Goal: Information Seeking & Learning: Check status

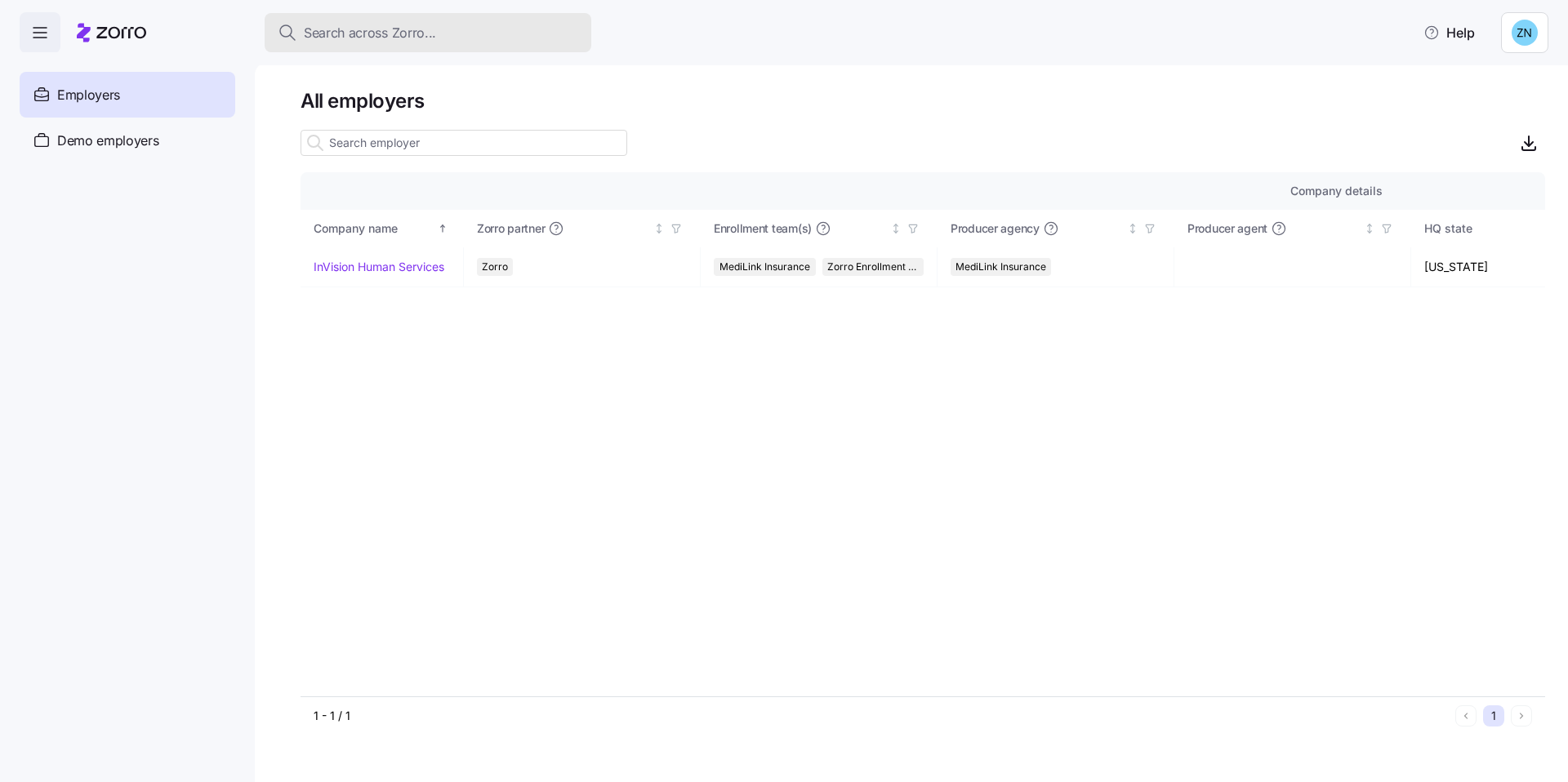
click at [379, 40] on span "Search across Zorro..." at bounding box center [369, 33] width 132 height 21
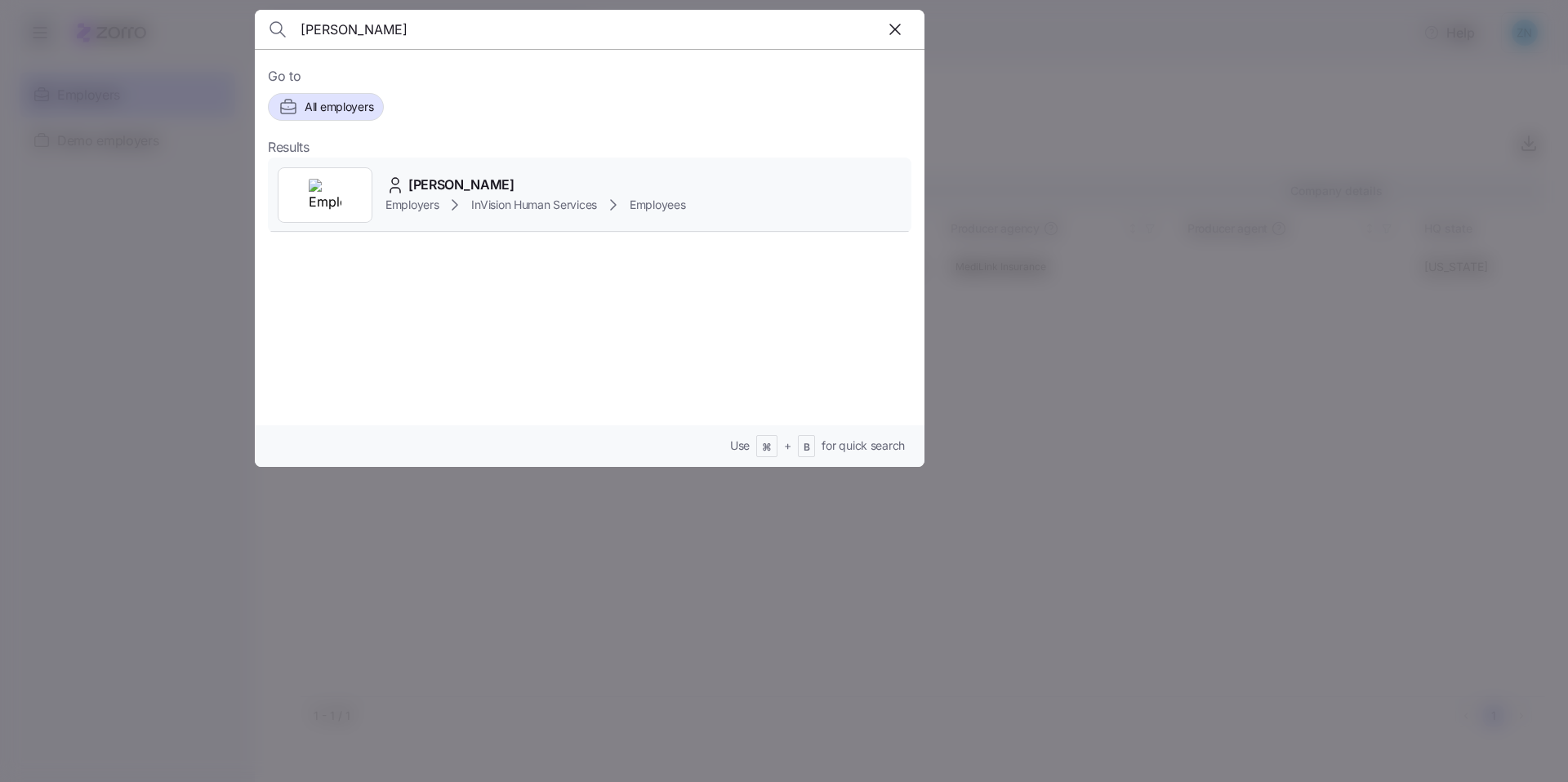
type input "[PERSON_NAME]"
click at [481, 200] on span "InVision Human Services" at bounding box center [534, 205] width 126 height 16
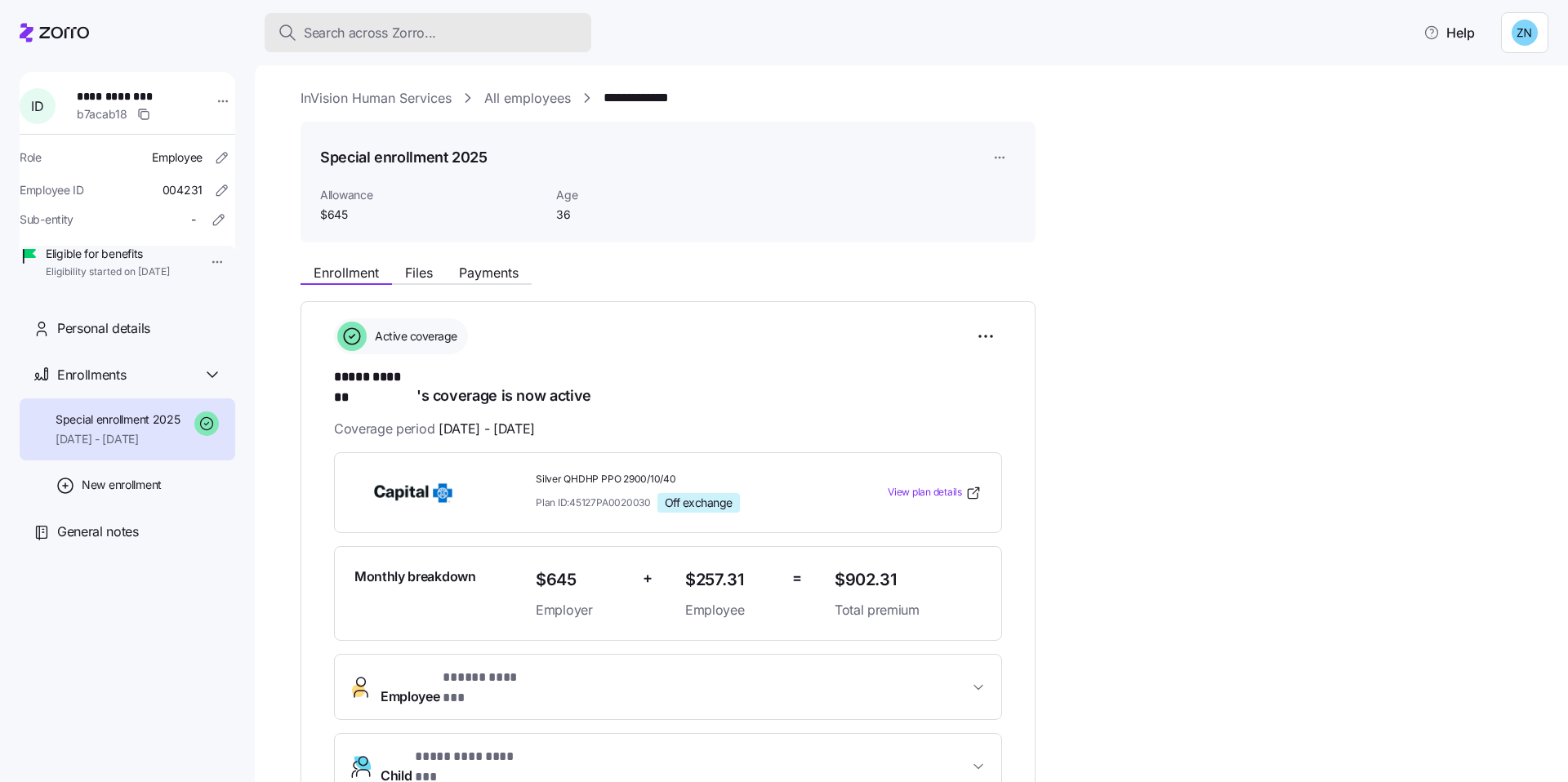
click at [447, 46] on button "Search across Zorro..." at bounding box center [428, 32] width 327 height 39
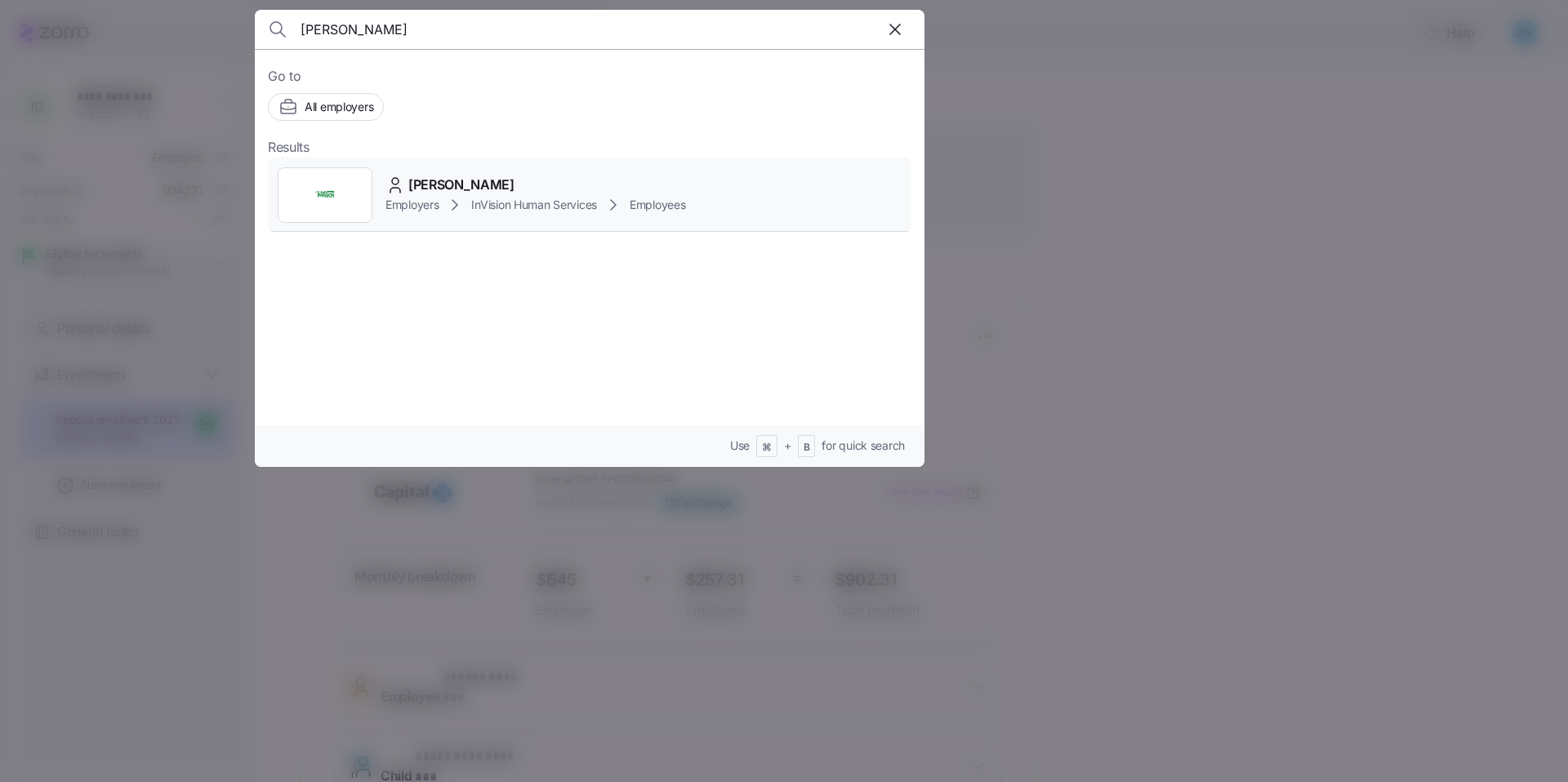
type input "pope"
click at [511, 181] on div "Jennifer Popelas" at bounding box center [536, 185] width 301 height 21
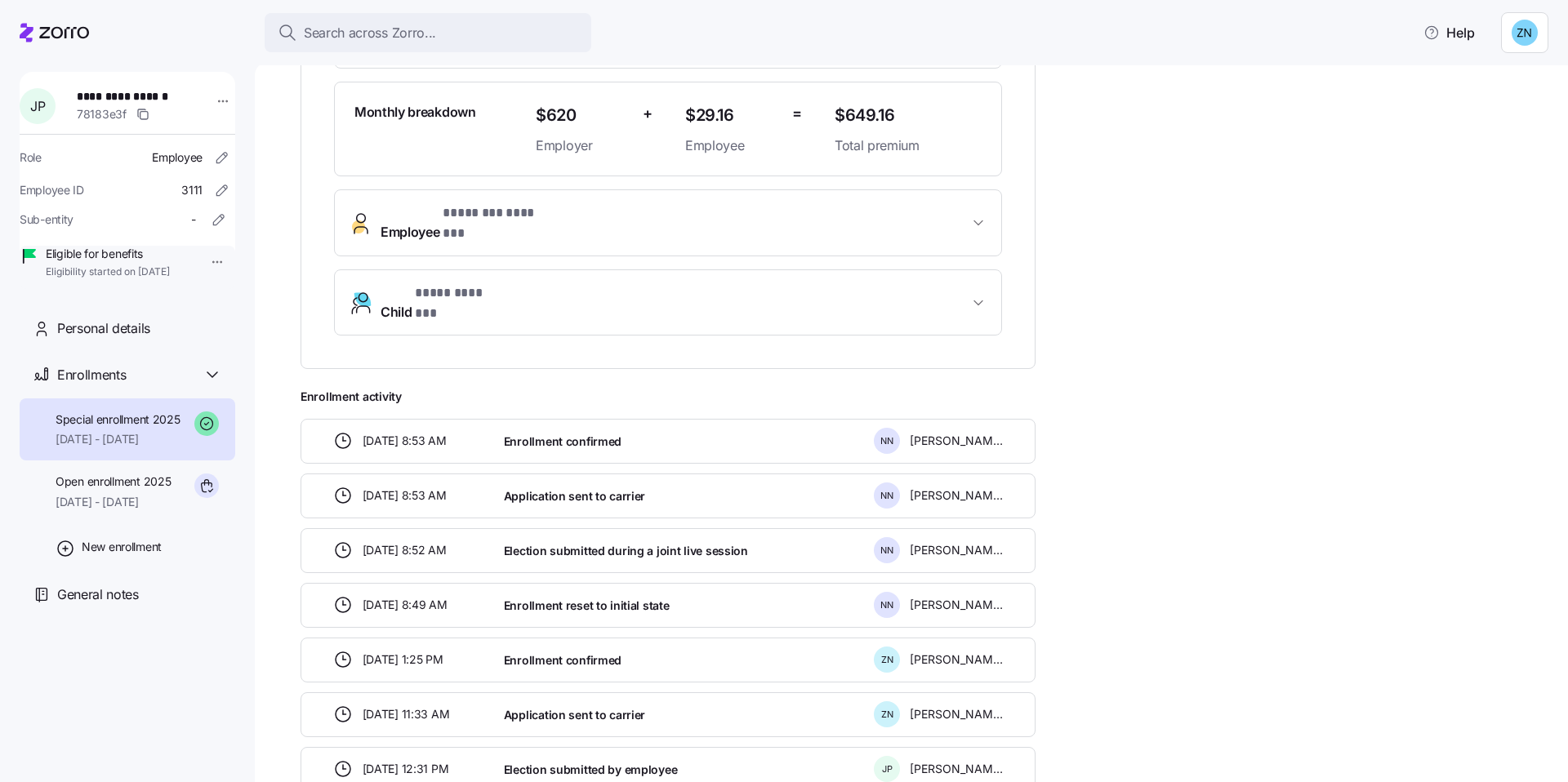
scroll to position [461, 0]
click at [120, 490] on span "Open enrollment 2025" at bounding box center [112, 481] width 115 height 16
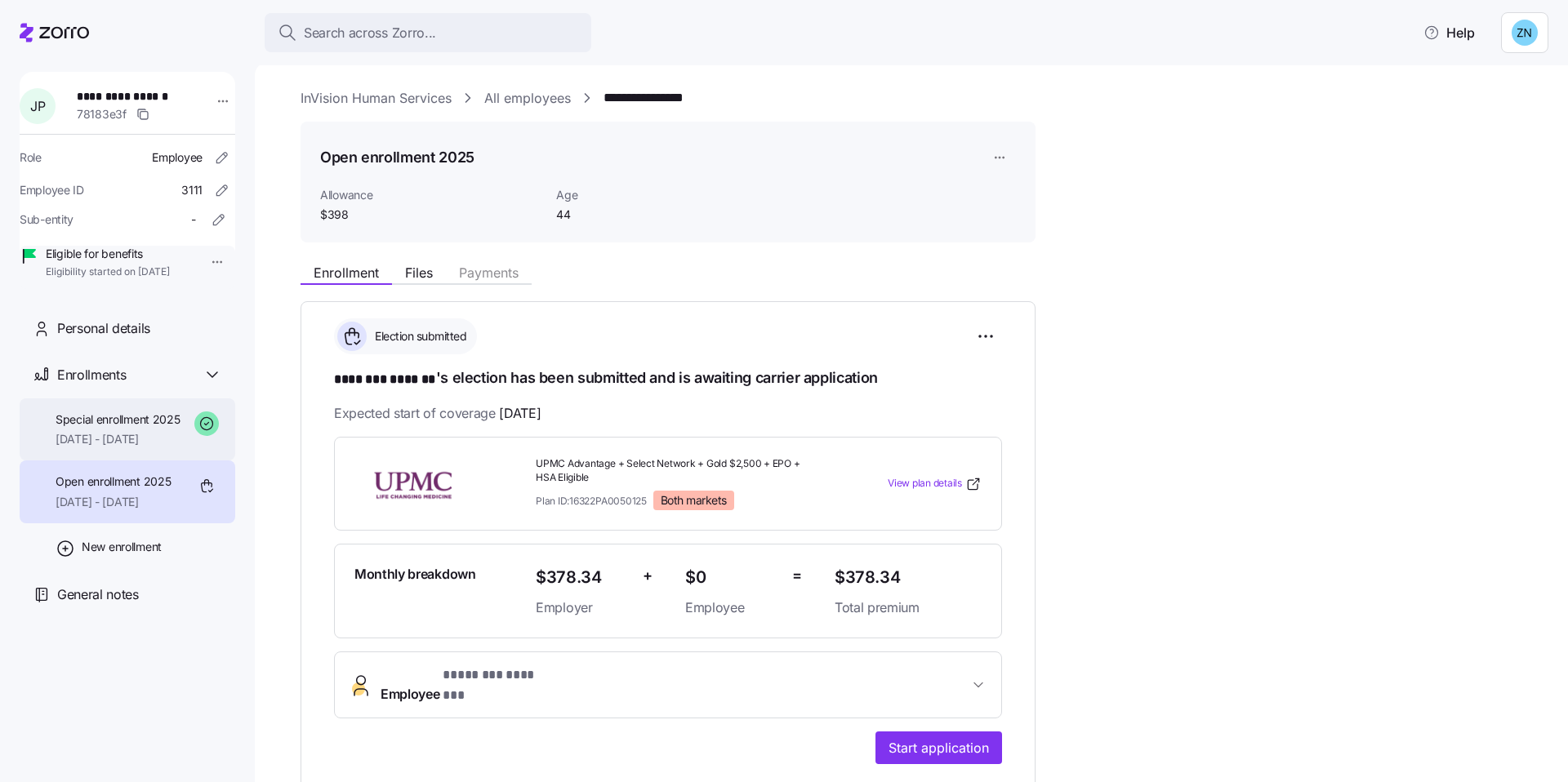
click at [129, 461] on div "Special enrollment 2025 02/01/2025 - 12/31/2025" at bounding box center [127, 429] width 215 height 63
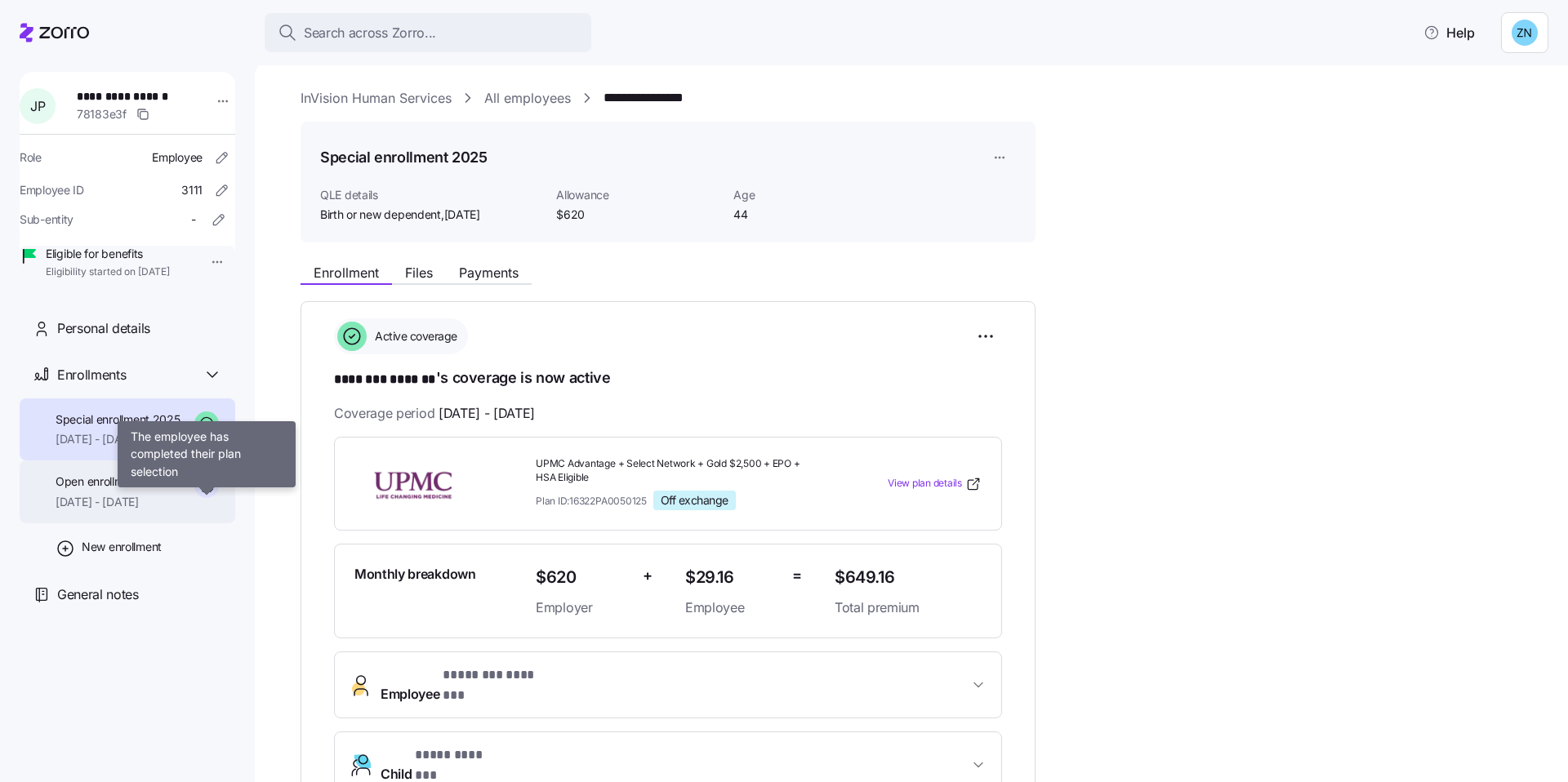
click at [199, 504] on div at bounding box center [207, 488] width 24 height 30
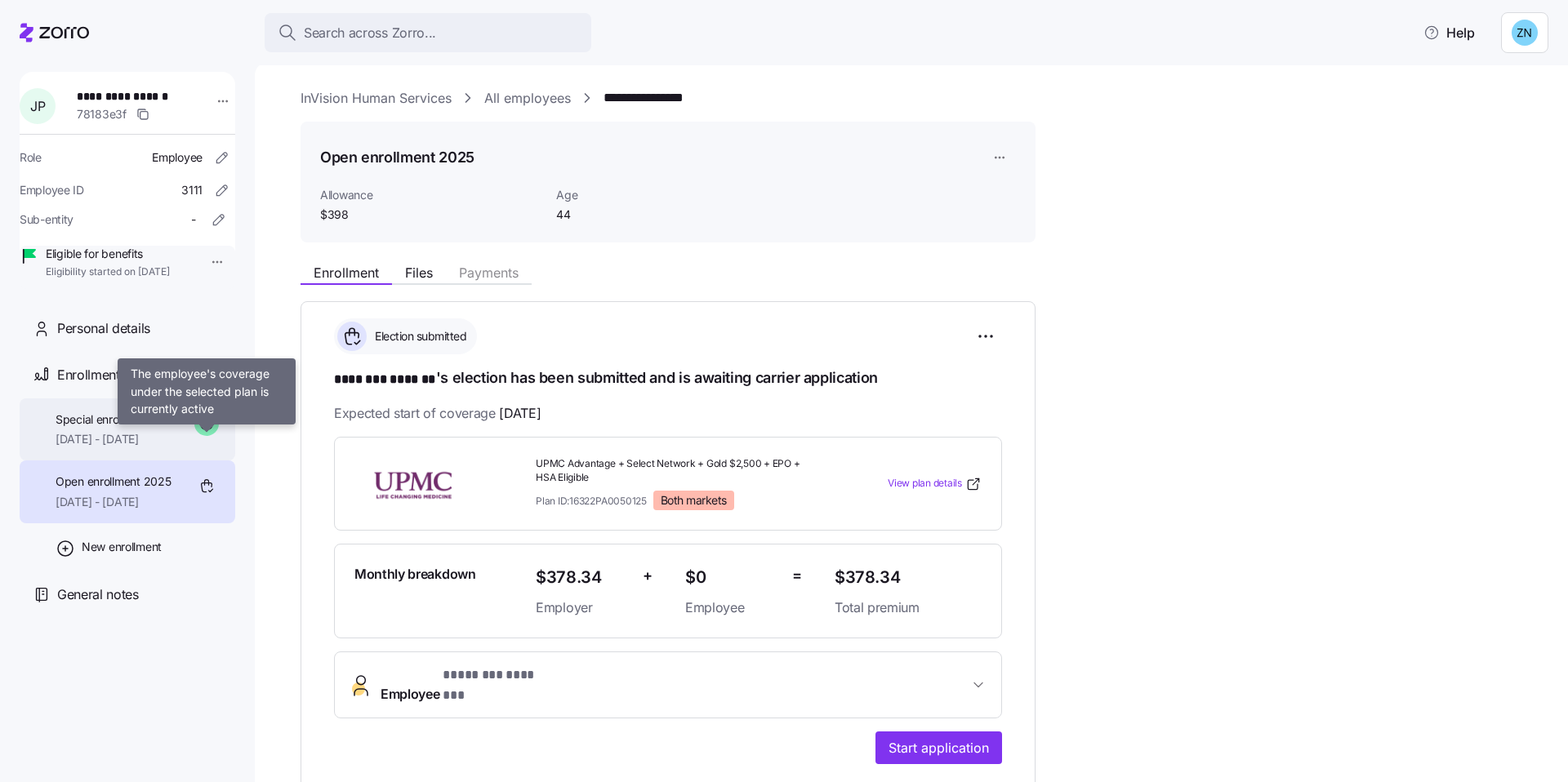
click at [207, 436] on icon at bounding box center [207, 423] width 24 height 24
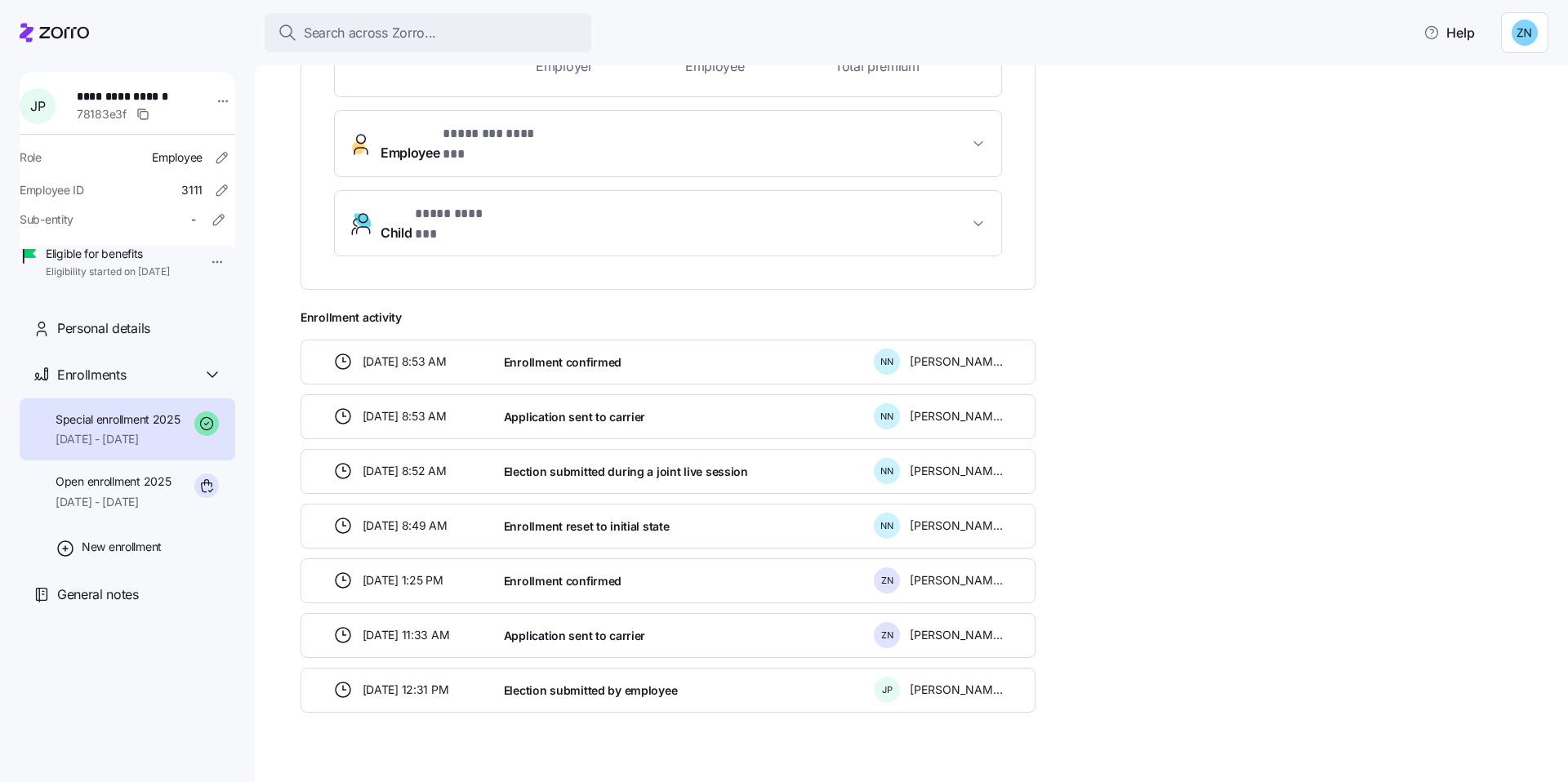
scroll to position [542, 0]
click at [154, 511] on span "01/01/2025 - 01/31/2025" at bounding box center [112, 502] width 115 height 16
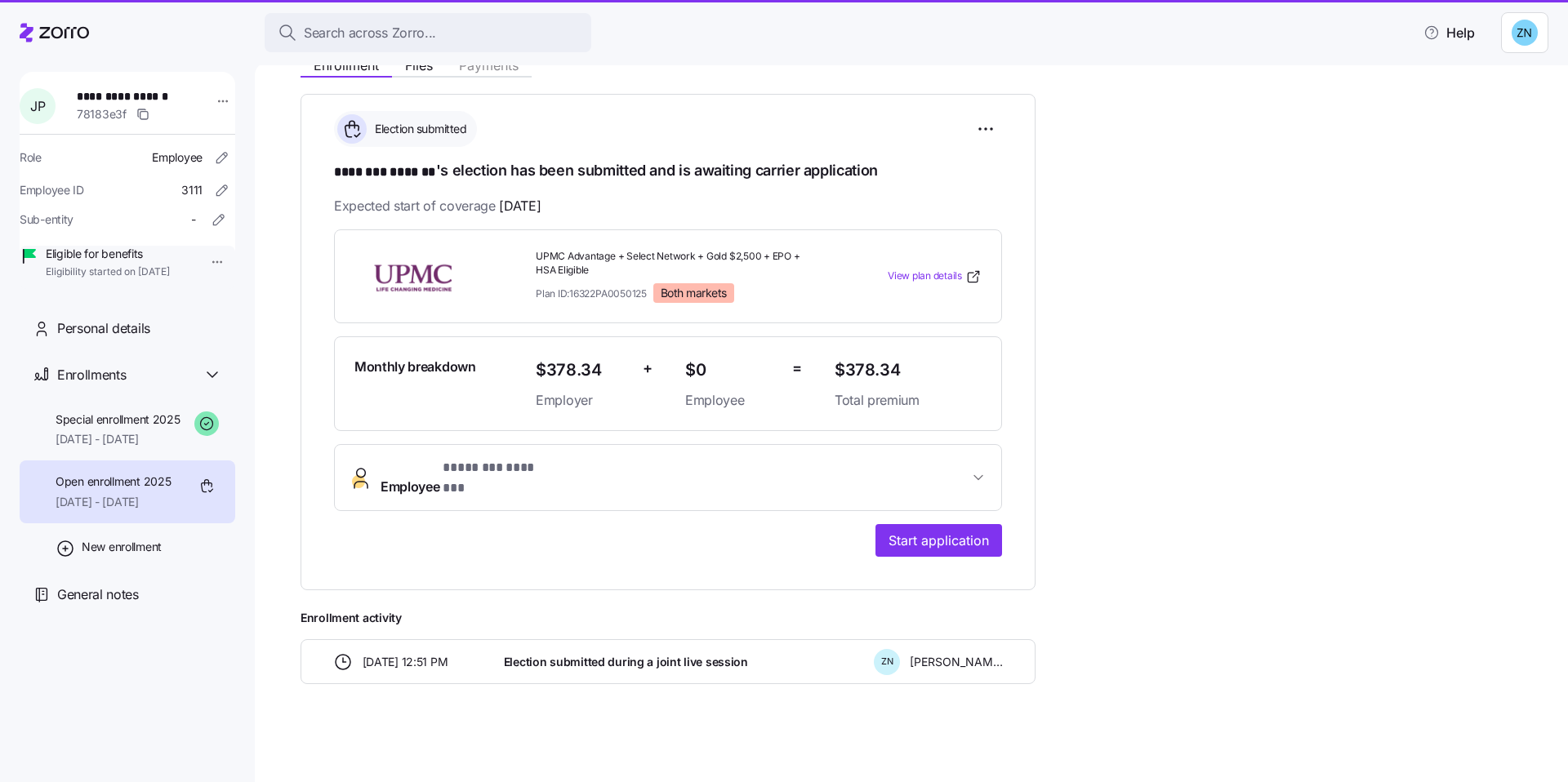
scroll to position [193, 0]
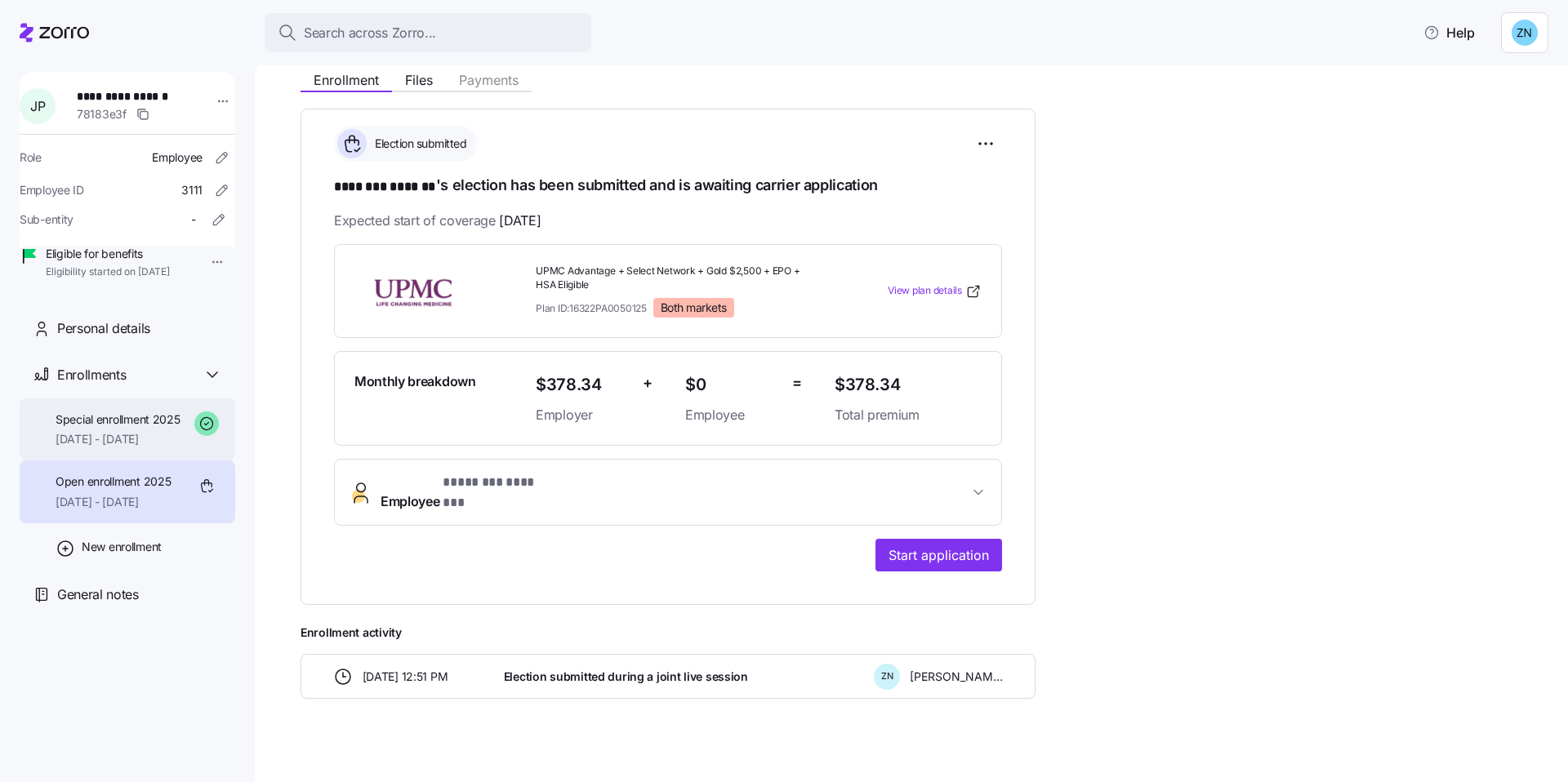
click at [168, 448] on span "02/01/2025 - 12/31/2025" at bounding box center [118, 439] width 125 height 16
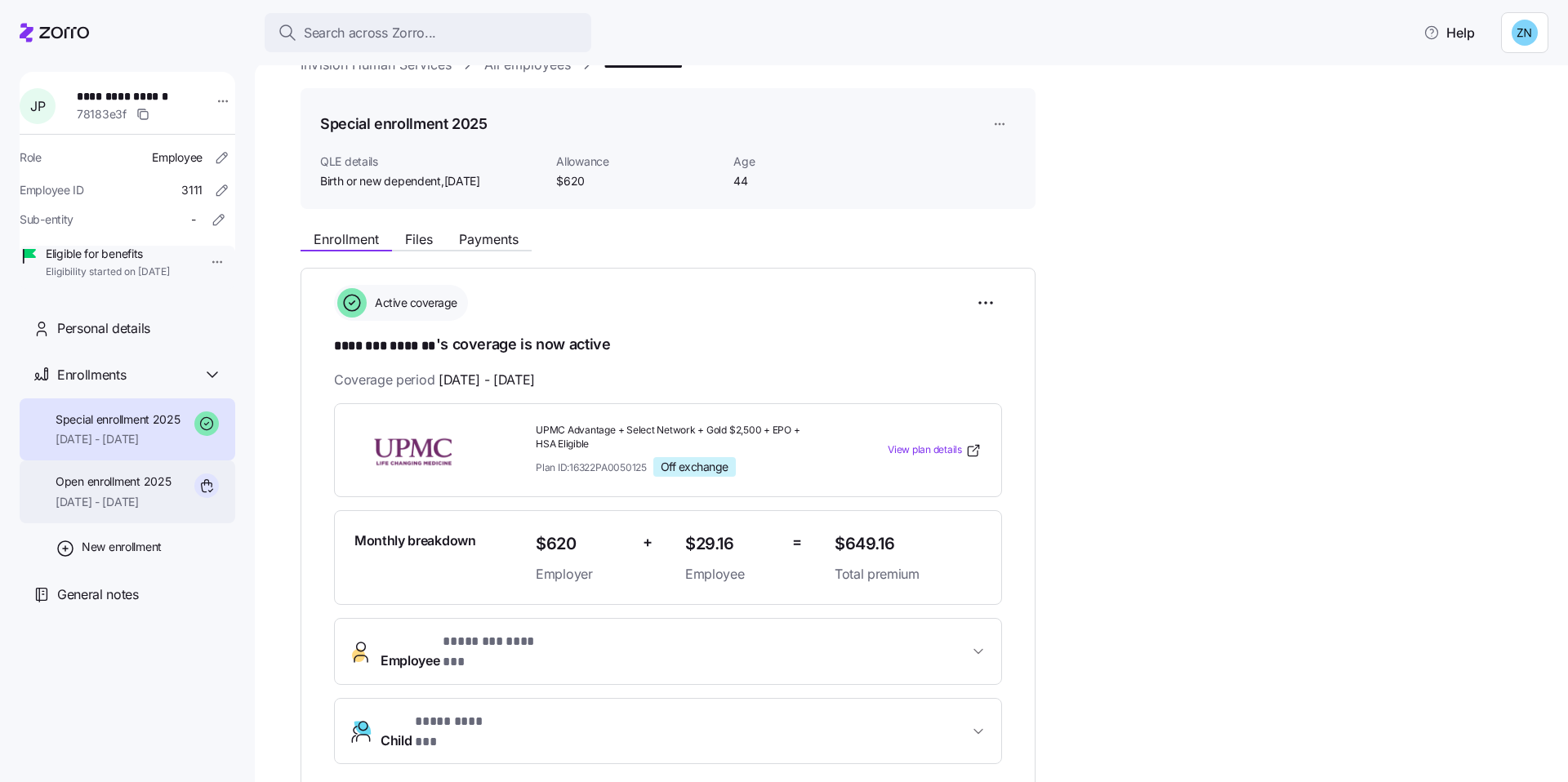
click at [62, 511] on span "01/01/2025 - 01/31/2025" at bounding box center [112, 502] width 115 height 16
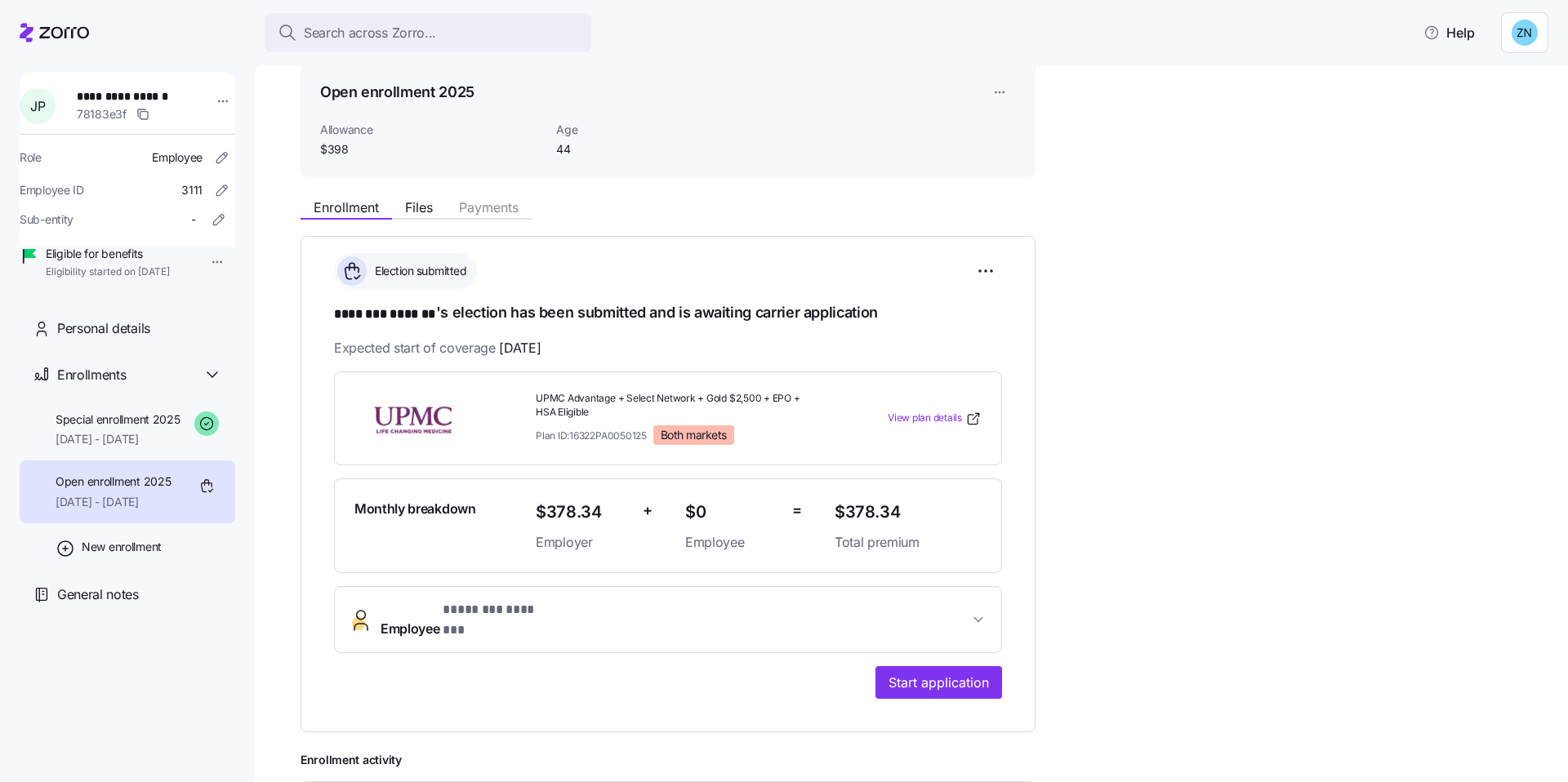
scroll to position [68, 0]
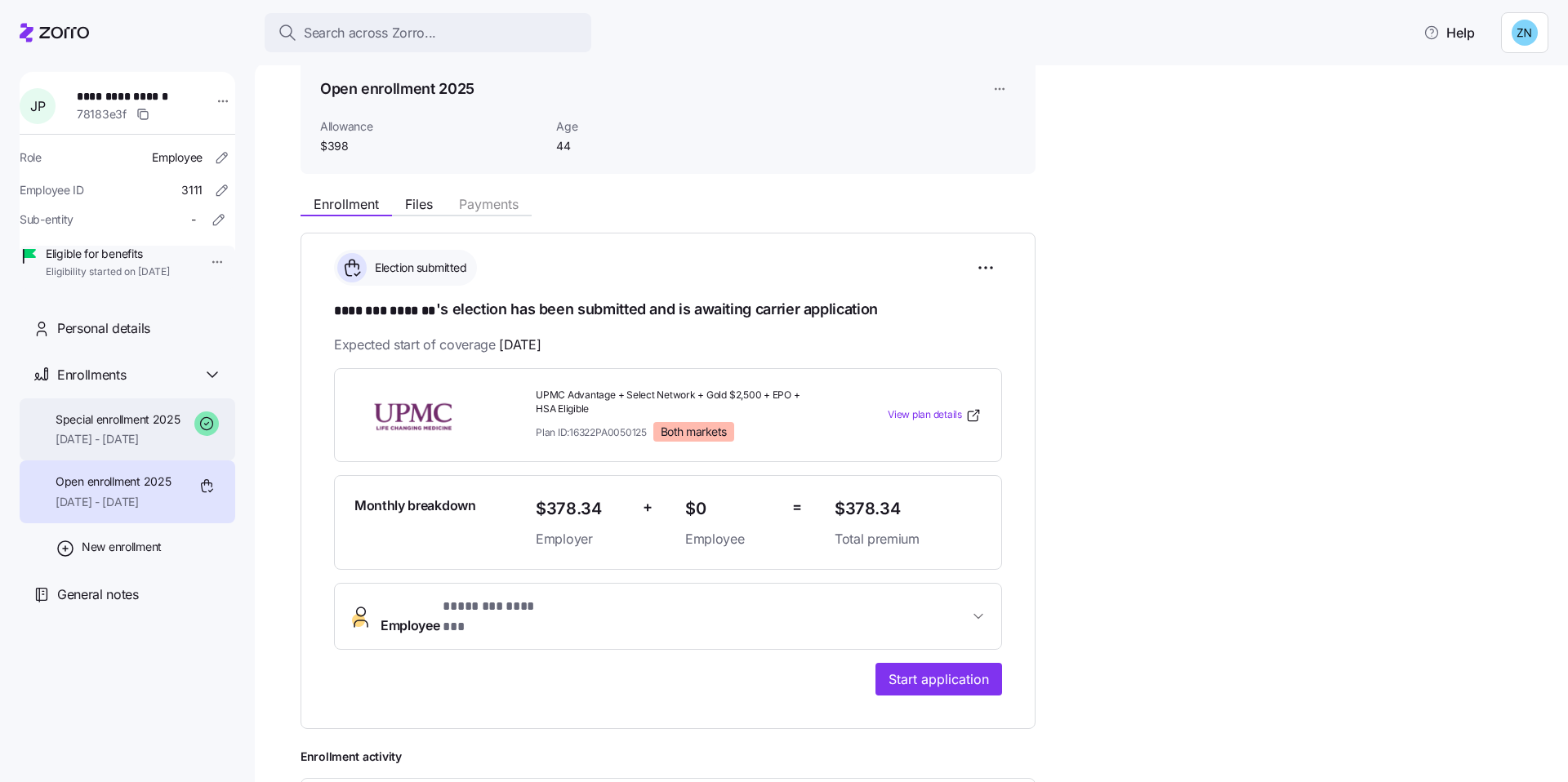
click at [105, 448] on div "Special enrollment 2025 02/01/2025 - 12/31/2025" at bounding box center [118, 429] width 125 height 37
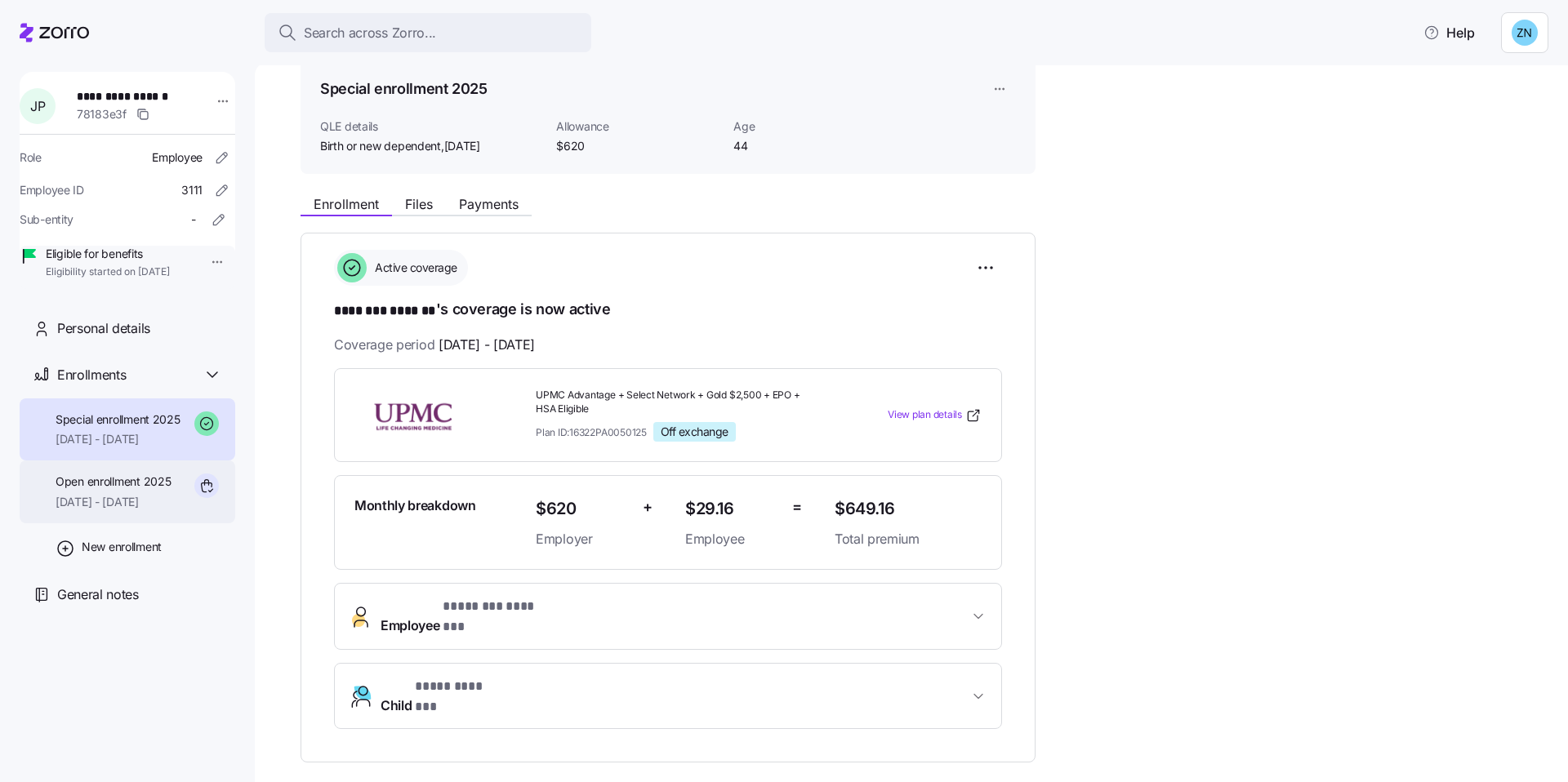
click at [115, 511] on span "01/01/2025 - 01/31/2025" at bounding box center [112, 502] width 115 height 16
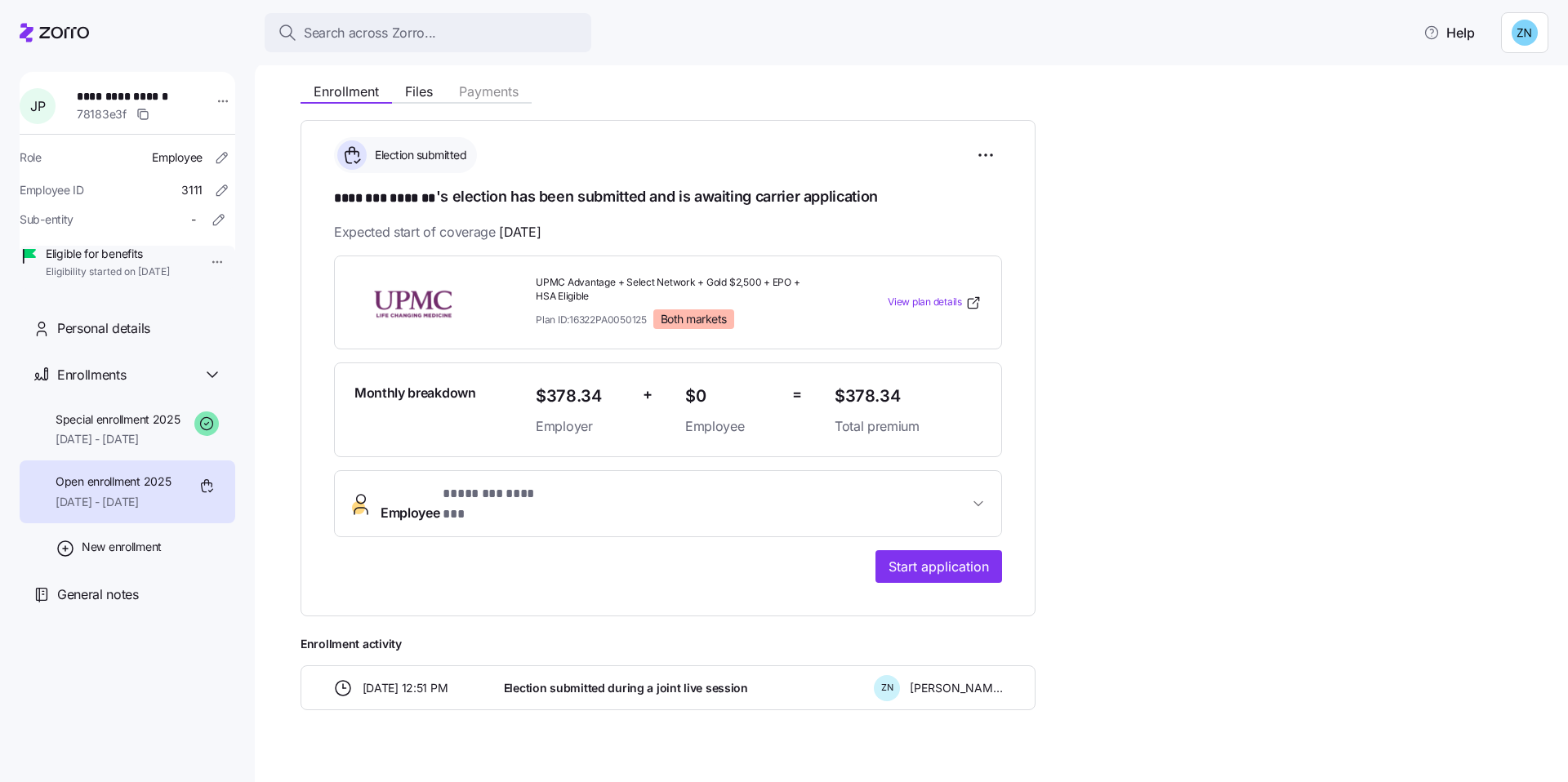
scroll to position [193, 0]
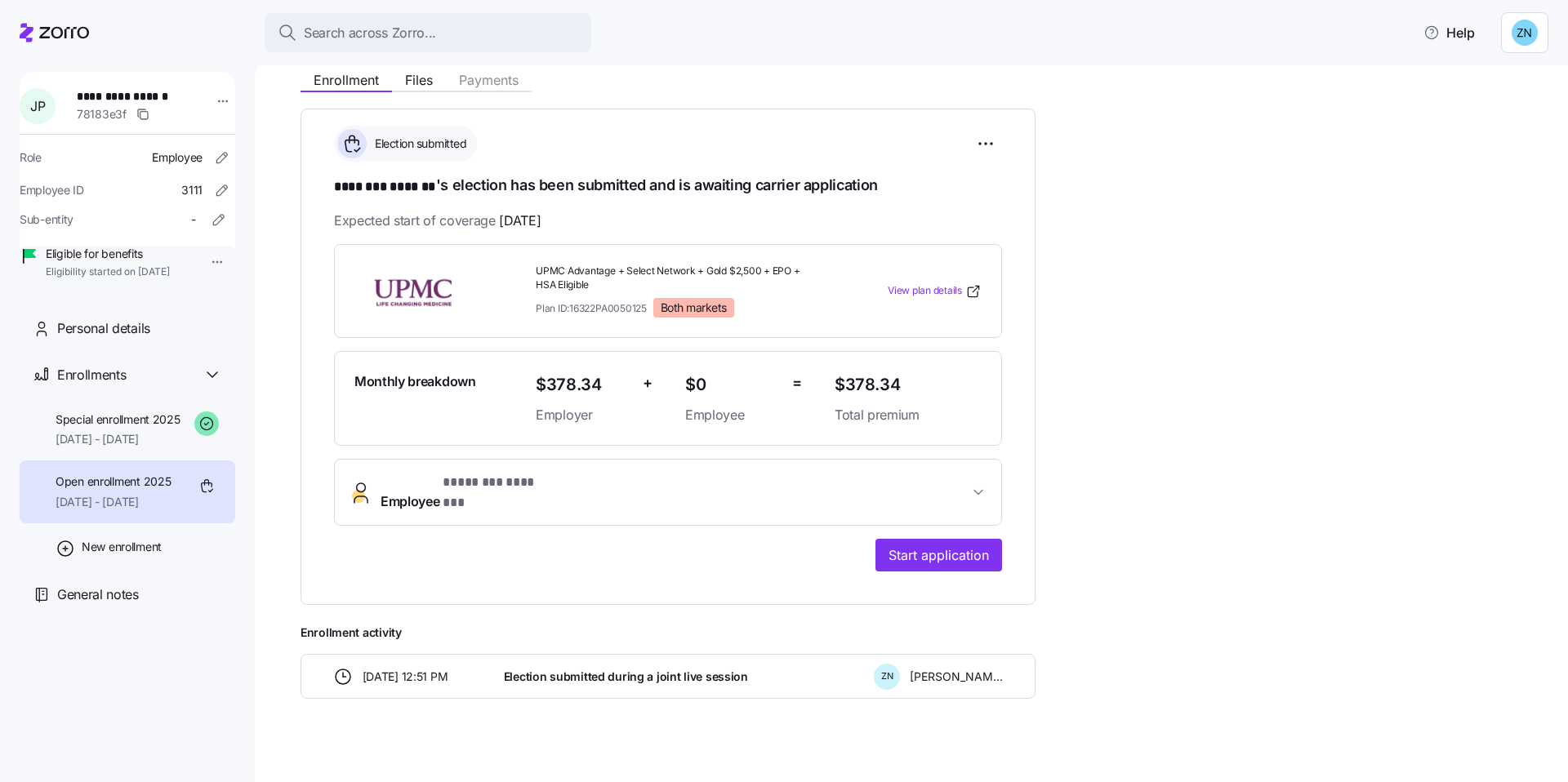
click at [635, 669] on span "Election submitted during a joint live session" at bounding box center [626, 677] width 245 height 16
click at [180, 428] on span "Special enrollment 2025" at bounding box center [118, 419] width 125 height 16
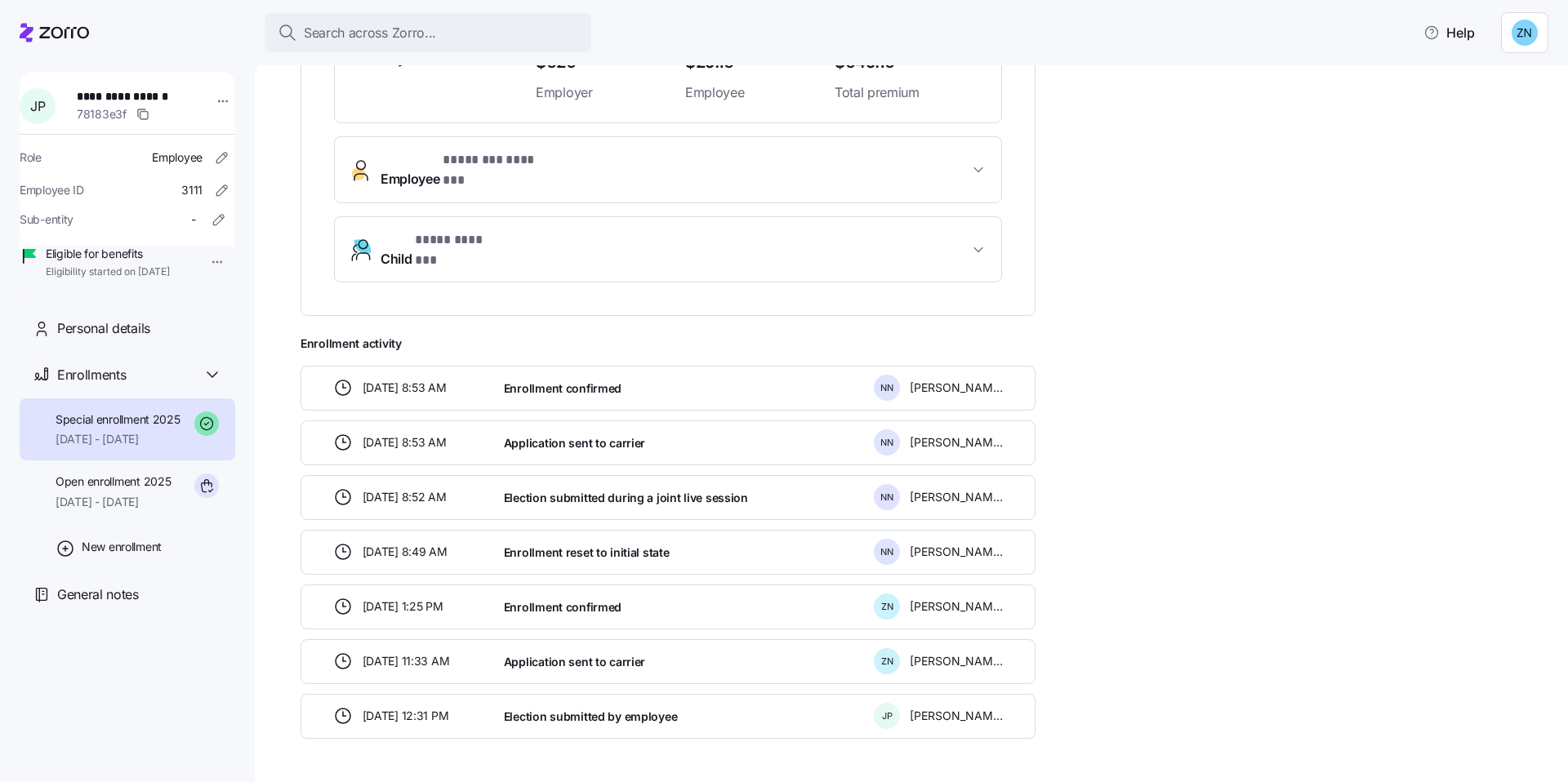
scroll to position [516, 0]
click at [160, 511] on div "Open enrollment 2025 01/01/2025 - 01/31/2025" at bounding box center [112, 492] width 115 height 37
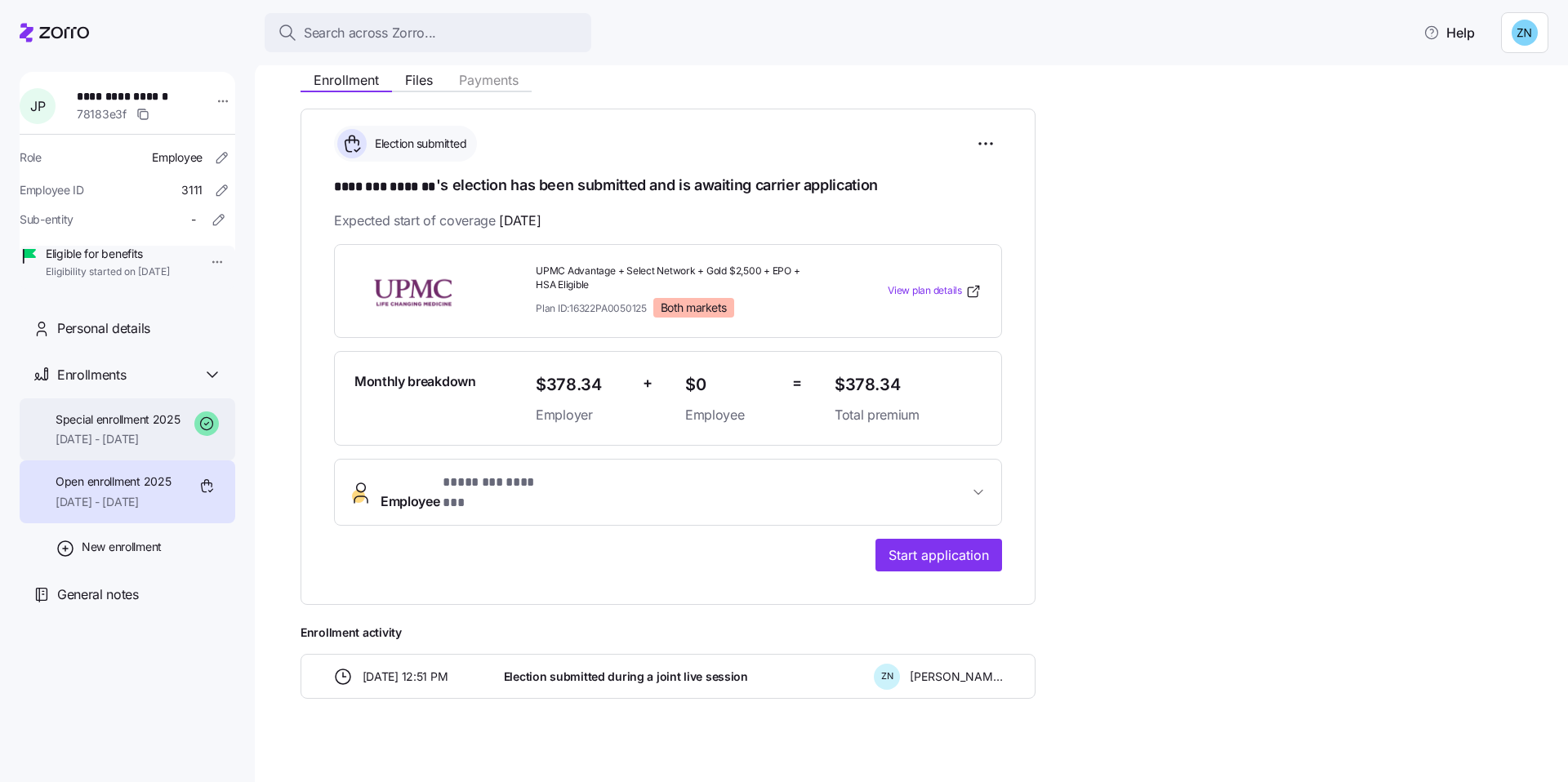
click at [67, 423] on div "Special enrollment 2025 02/01/2025 - 12/31/2025" at bounding box center [127, 429] width 215 height 63
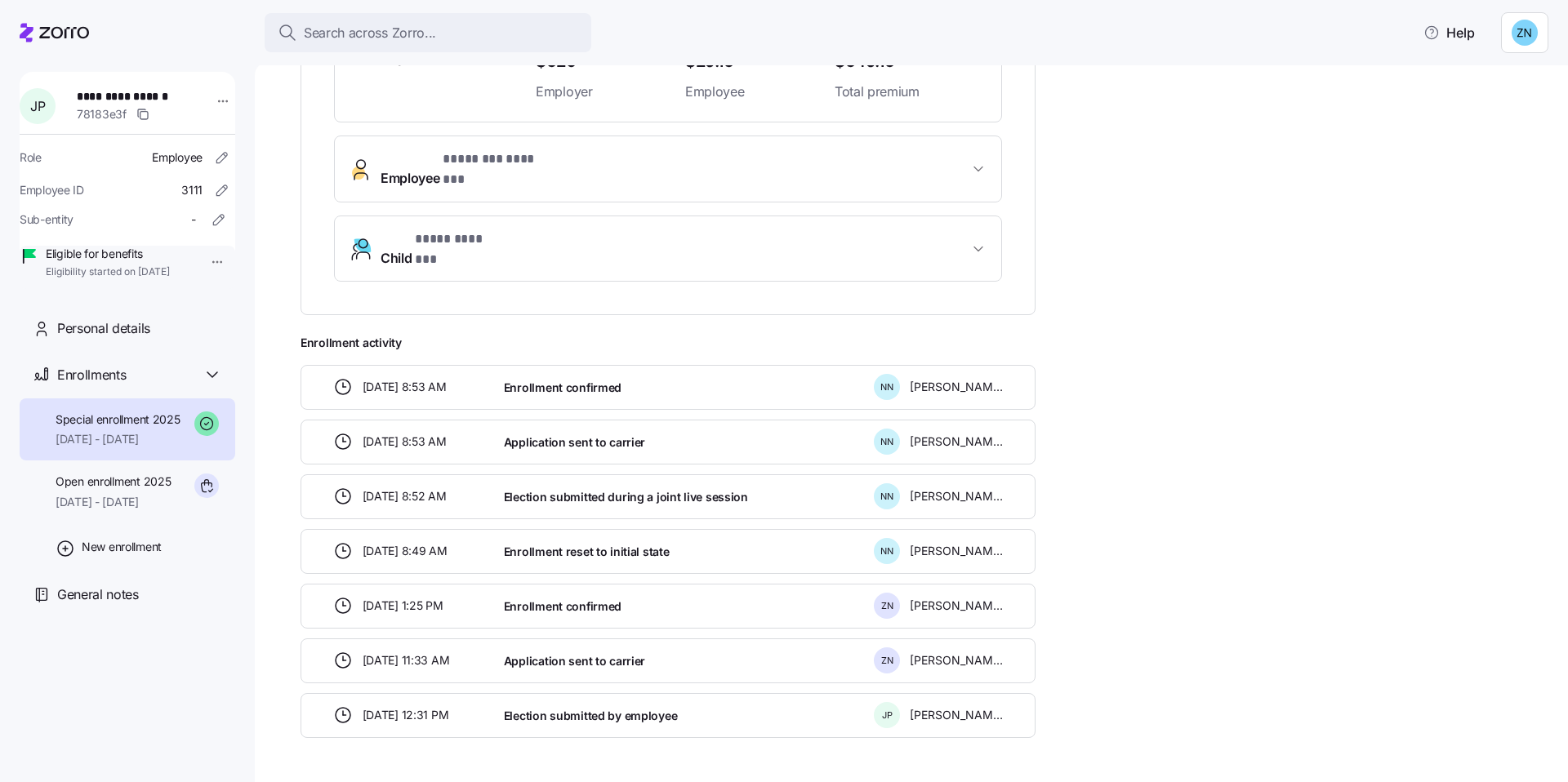
click at [614, 544] on span "Enrollment reset to initial state" at bounding box center [587, 551] width 166 height 16
click at [563, 639] on div "12/02/2024 11:33 AM Application sent to carrier Z N Zachary Novelli" at bounding box center [668, 661] width 735 height 45
click at [714, 700] on div "Election submitted by employee" at bounding box center [682, 715] width 370 height 34
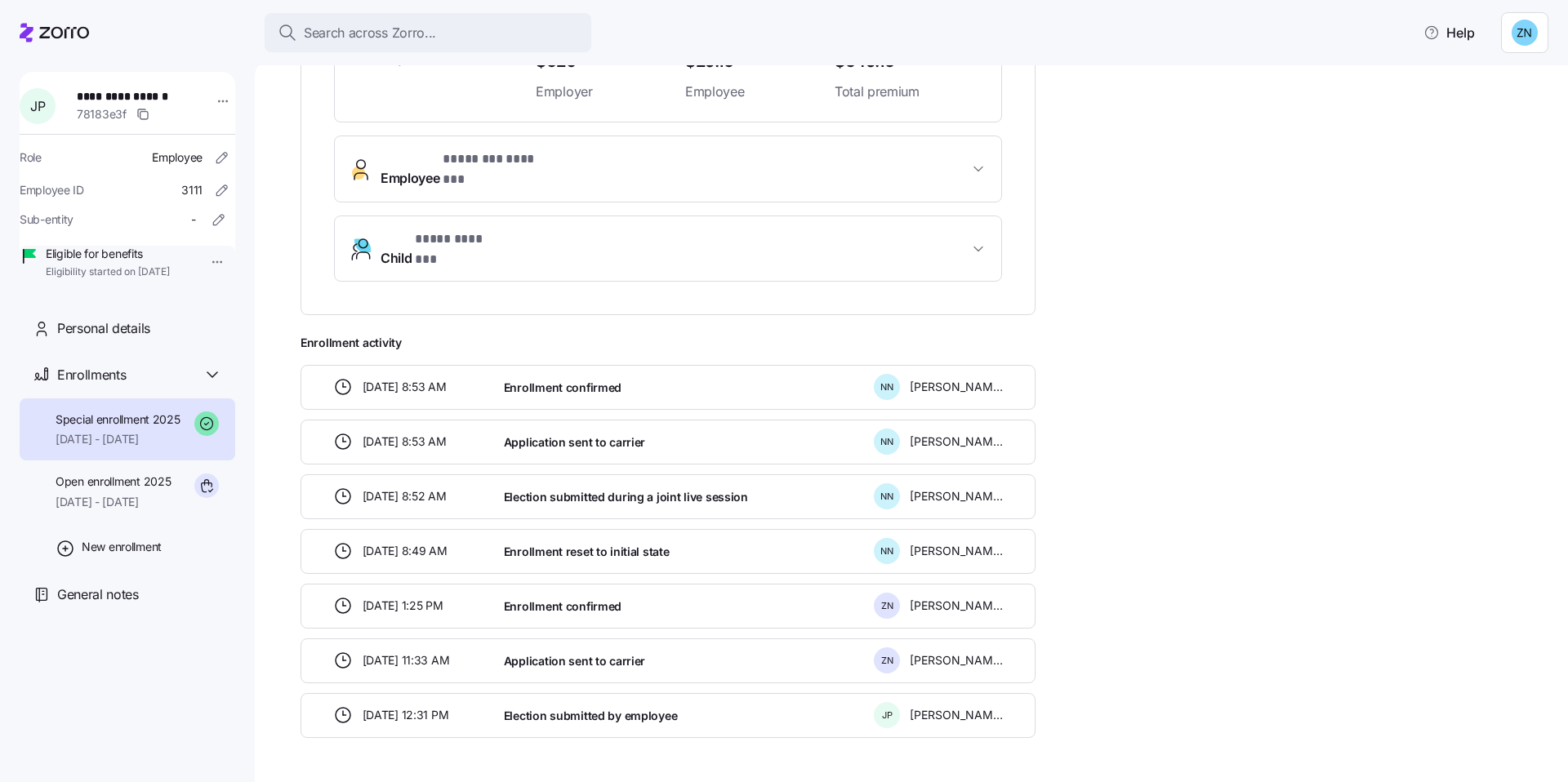
click at [603, 708] on span "Election submitted by employee" at bounding box center [590, 715] width 174 height 16
click at [946, 693] on div "11/29/2024 12:31 PM Election submitted by employee J P Jennifer Popelas" at bounding box center [668, 715] width 735 height 45
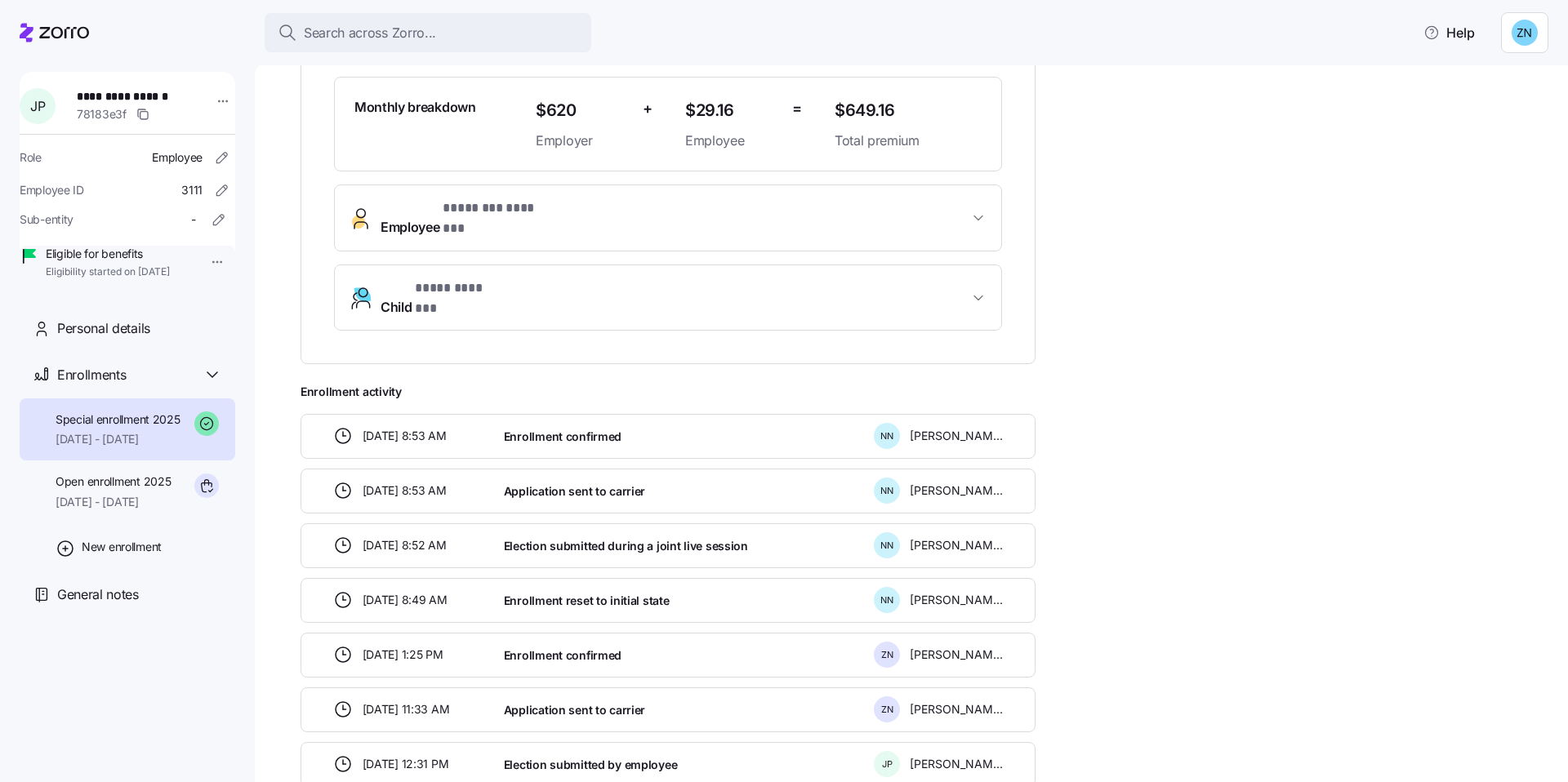
scroll to position [462, 0]
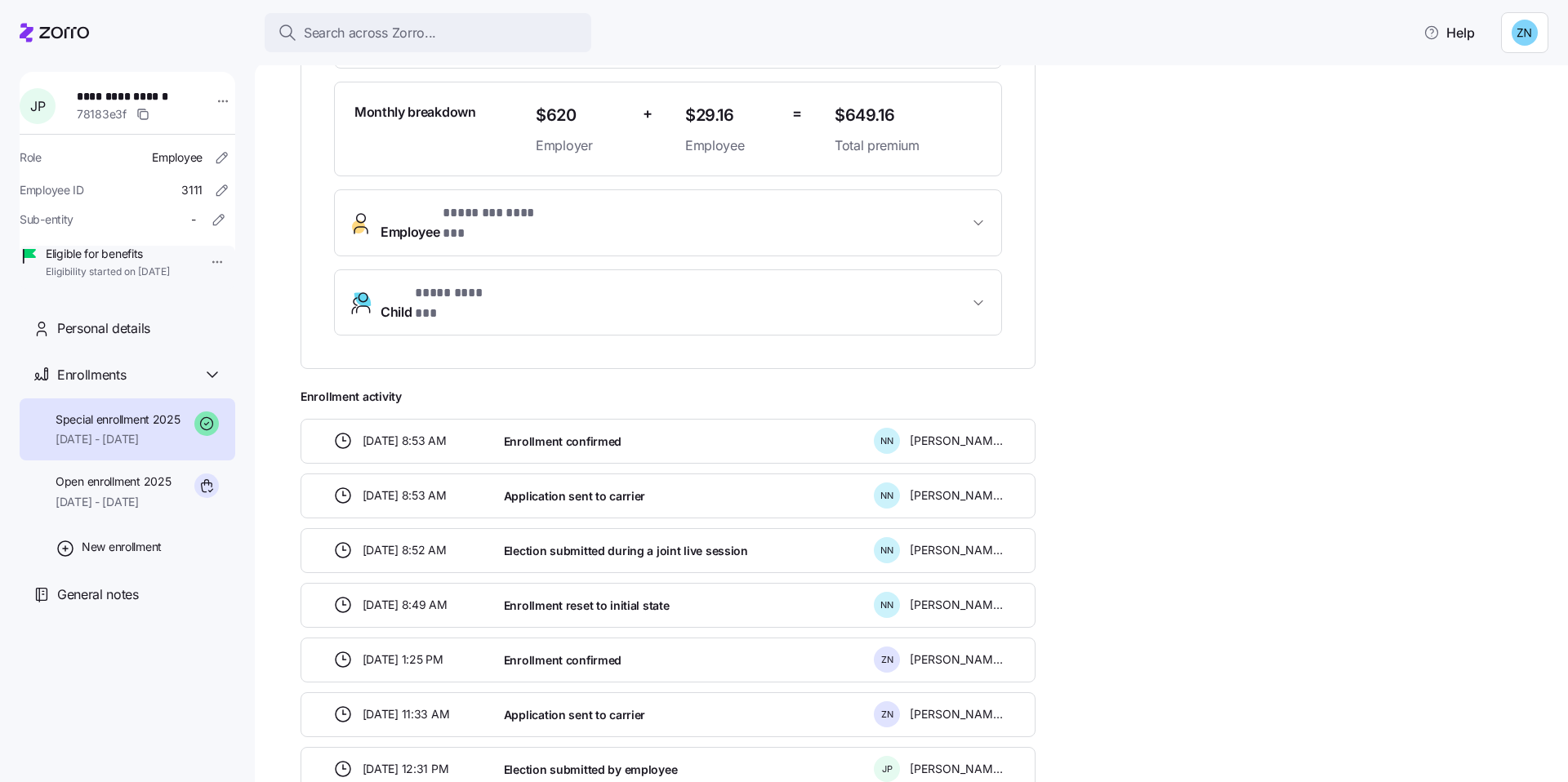
click at [740, 644] on div "Enrollment confirmed" at bounding box center [682, 660] width 370 height 34
click at [620, 598] on span "Enrollment reset to initial state" at bounding box center [587, 606] width 166 height 16
click at [637, 645] on div "12/30/2024 1:25 PM Enrollment confirmed Z N Zachary Novelli" at bounding box center [668, 660] width 735 height 45
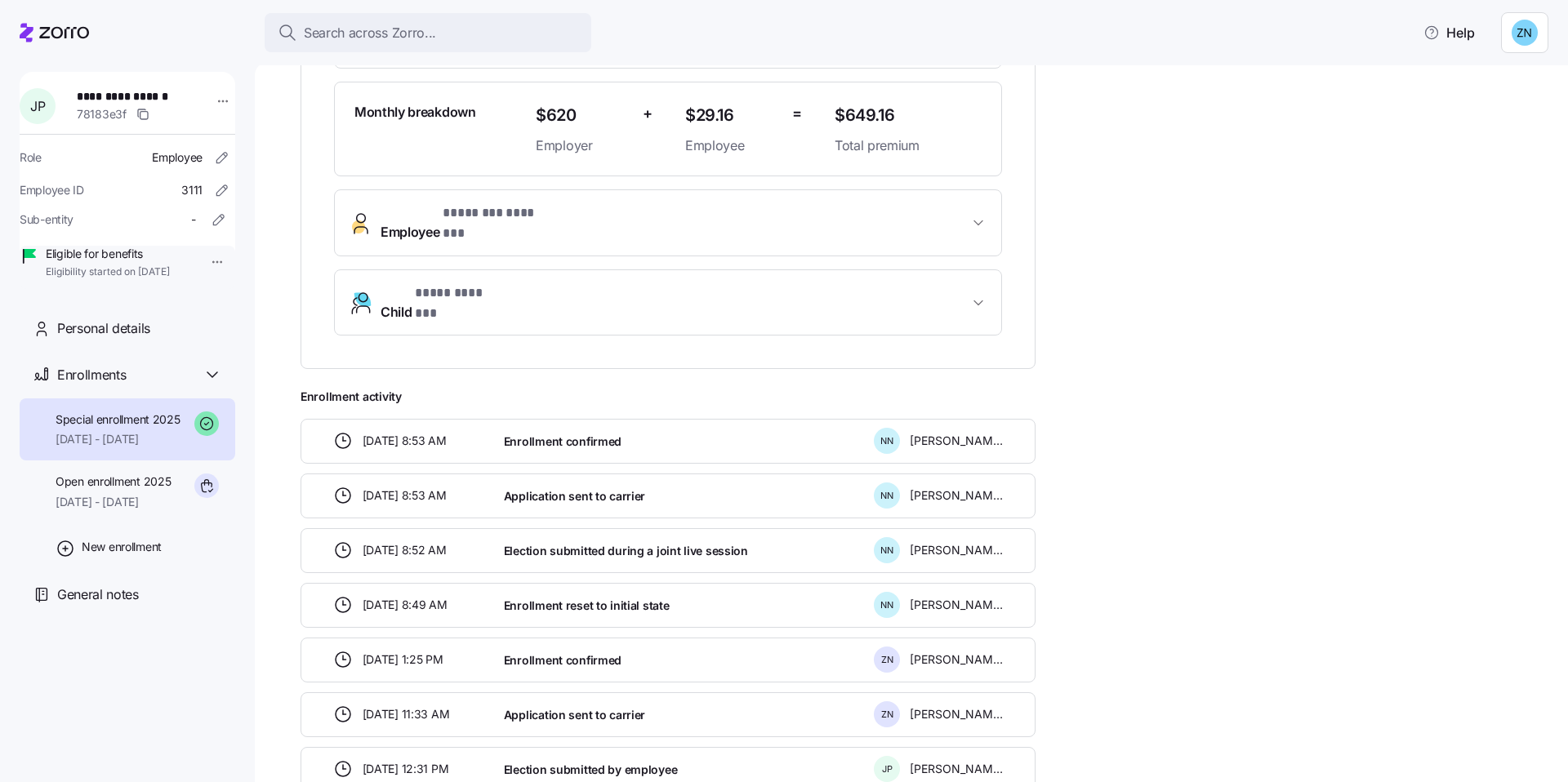
click at [679, 588] on div "Enrollment reset to initial state" at bounding box center [682, 605] width 370 height 34
click at [678, 588] on div "Enrollment reset to initial state" at bounding box center [682, 605] width 370 height 34
click at [688, 543] on span "Election submitted during a joint live session" at bounding box center [626, 550] width 245 height 16
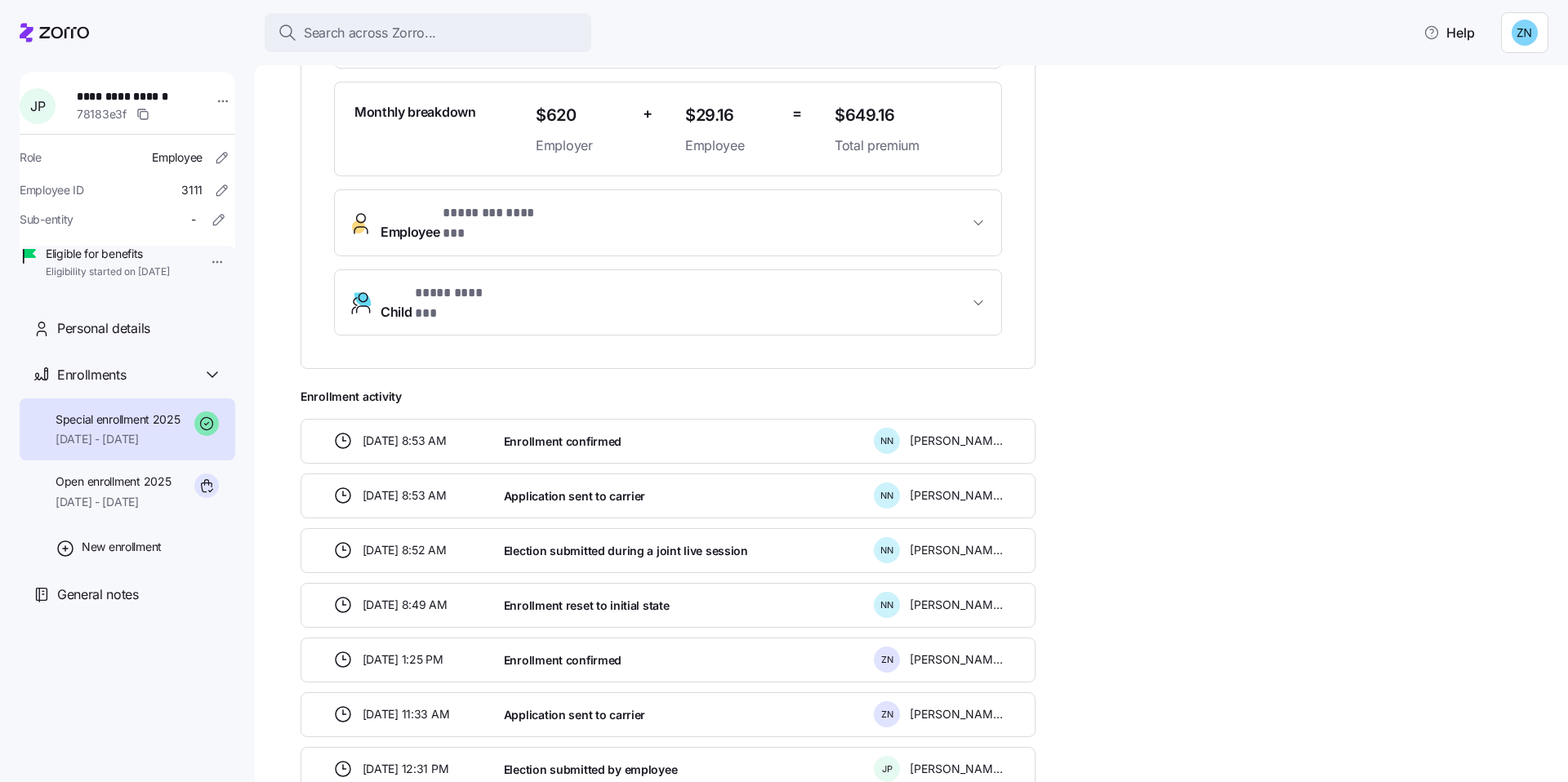
click at [615, 488] on span "Application sent to carrier" at bounding box center [574, 496] width 141 height 16
click at [1262, 489] on div "**********" at bounding box center [923, 292] width 1245 height 998
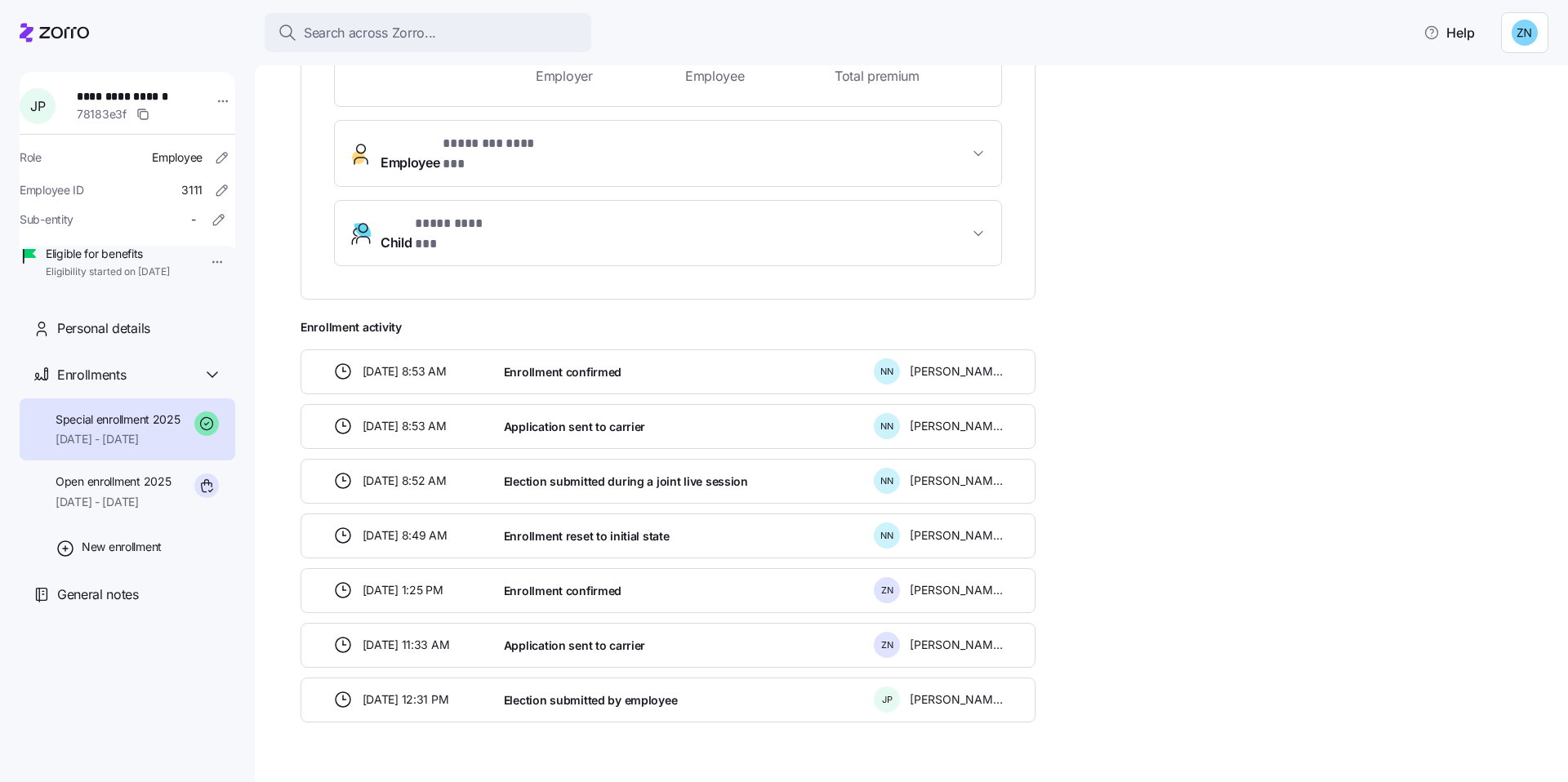
scroll to position [542, 0]
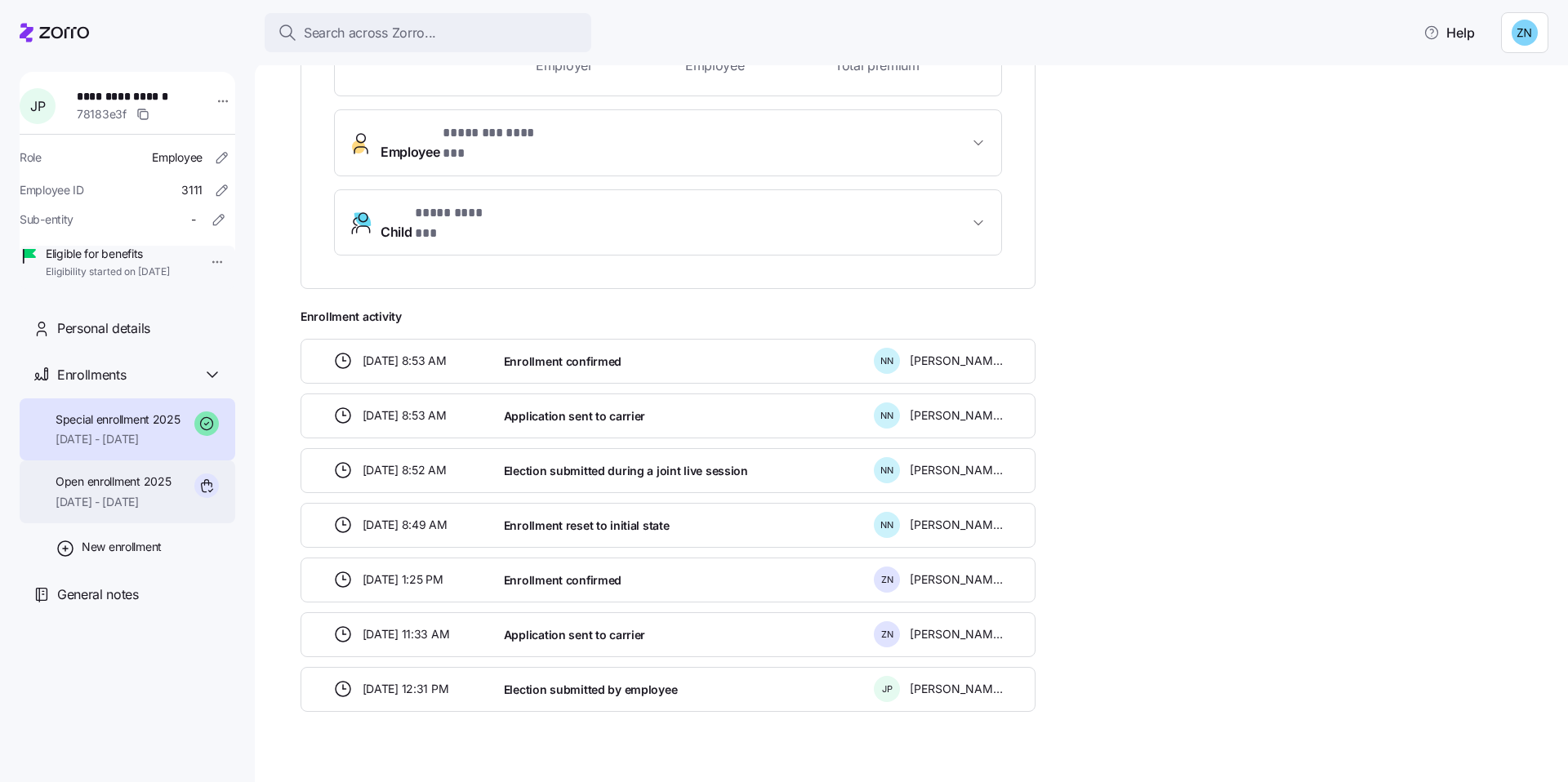
click at [126, 511] on span "01/01/2025 - 01/31/2025" at bounding box center [112, 502] width 115 height 16
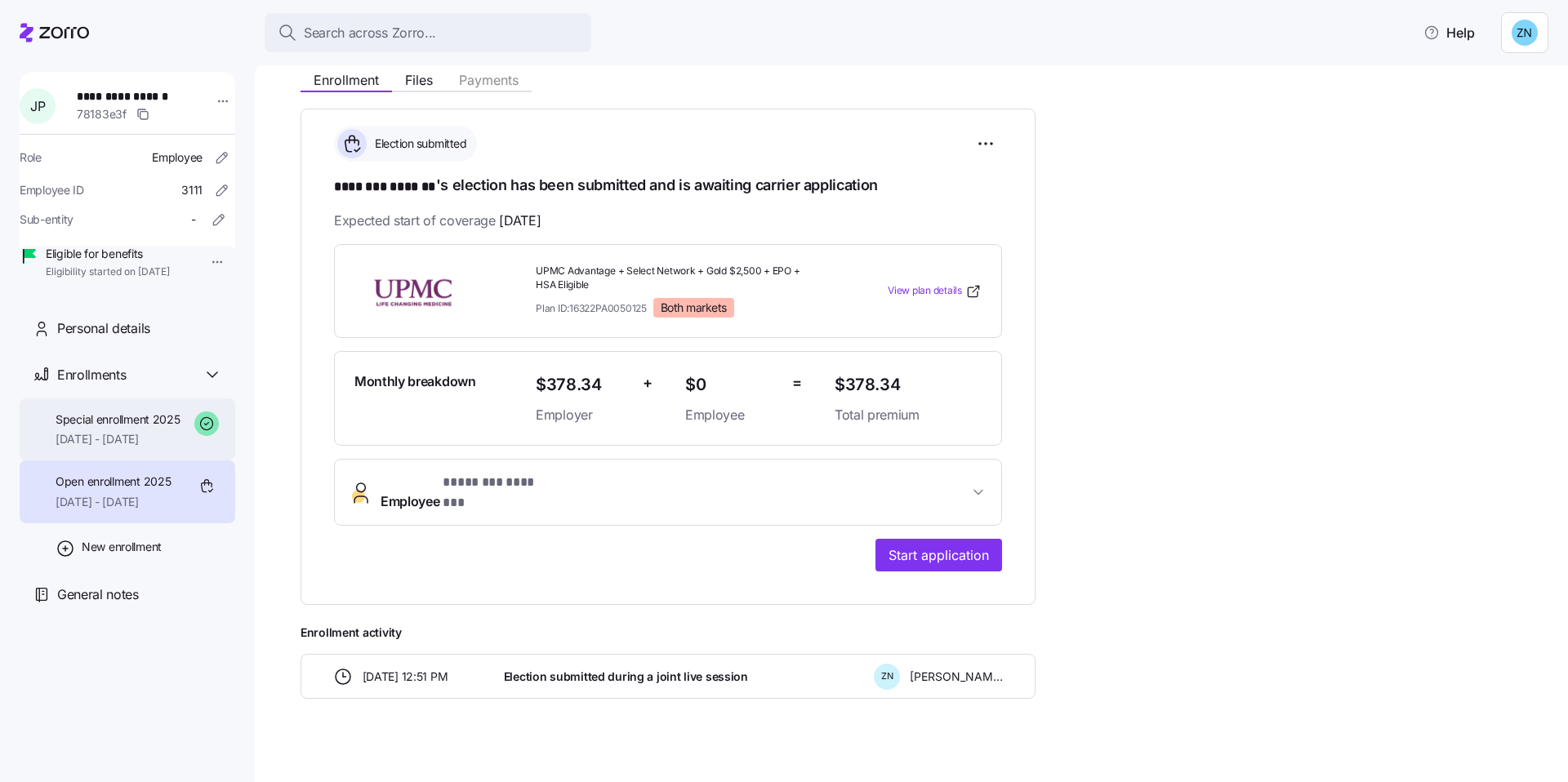
click at [175, 428] on span "Special enrollment 2025" at bounding box center [118, 419] width 125 height 16
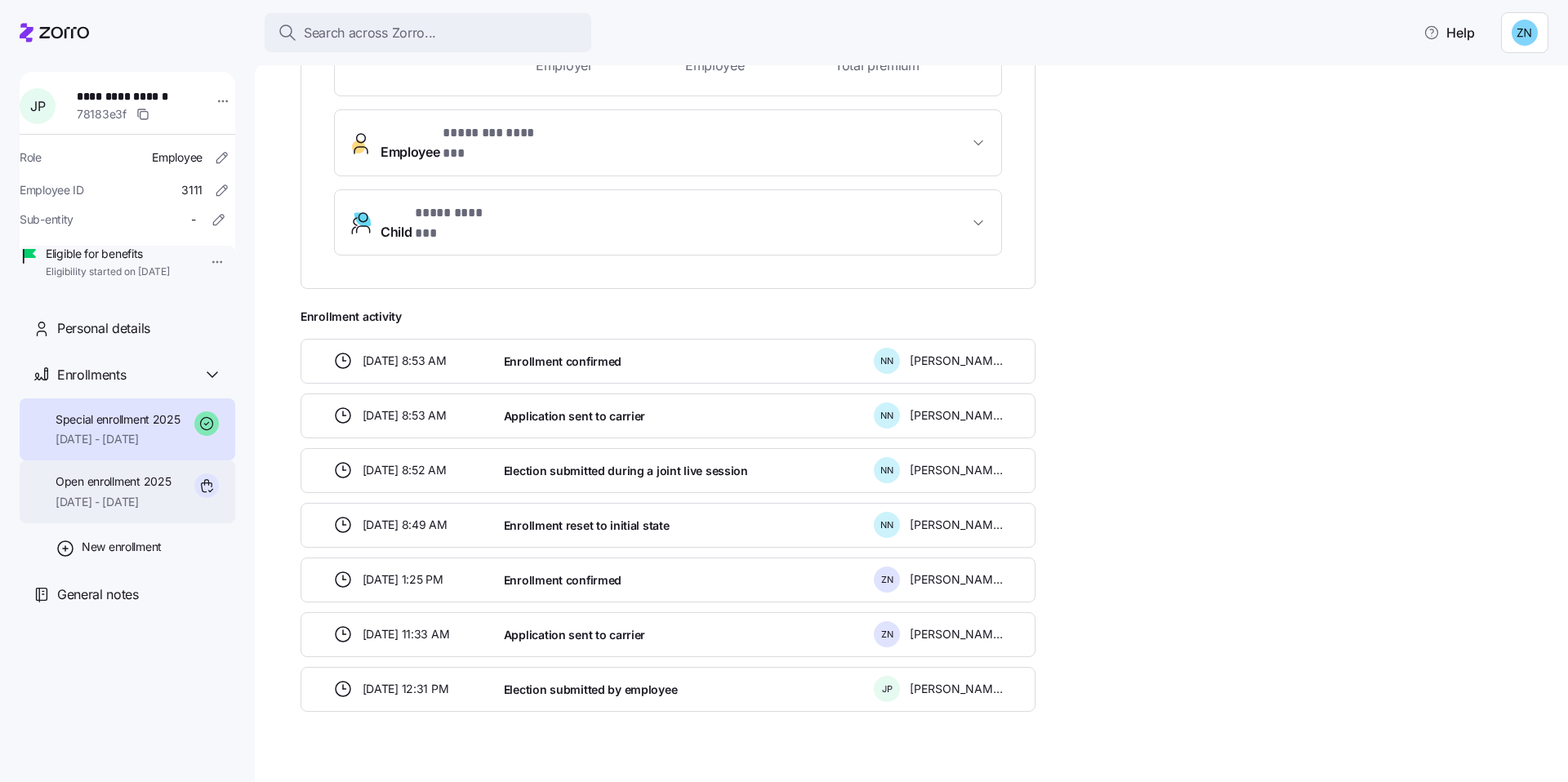
click at [124, 511] on span "01/01/2025 - 01/31/2025" at bounding box center [112, 502] width 115 height 16
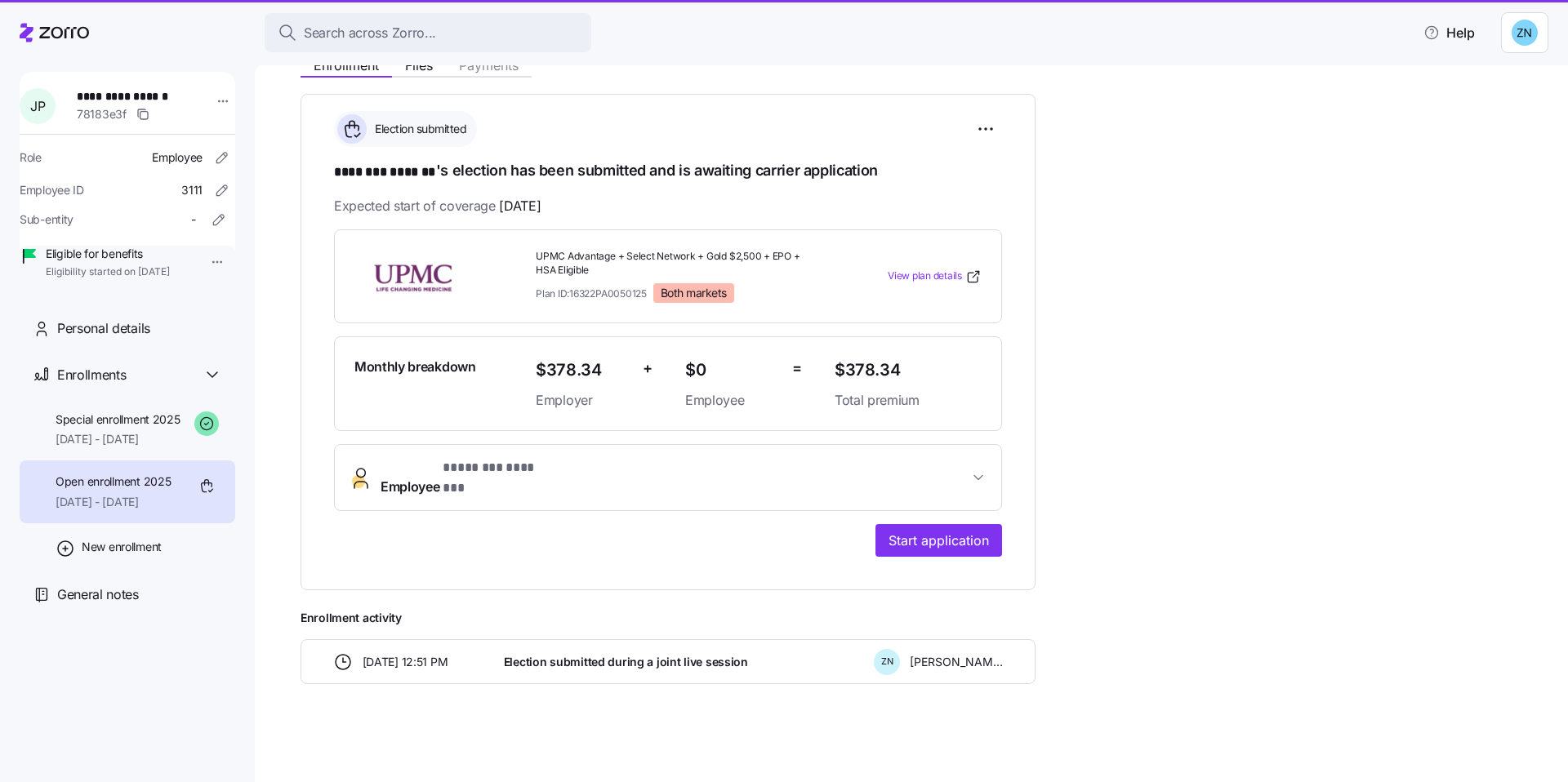
scroll to position [193, 0]
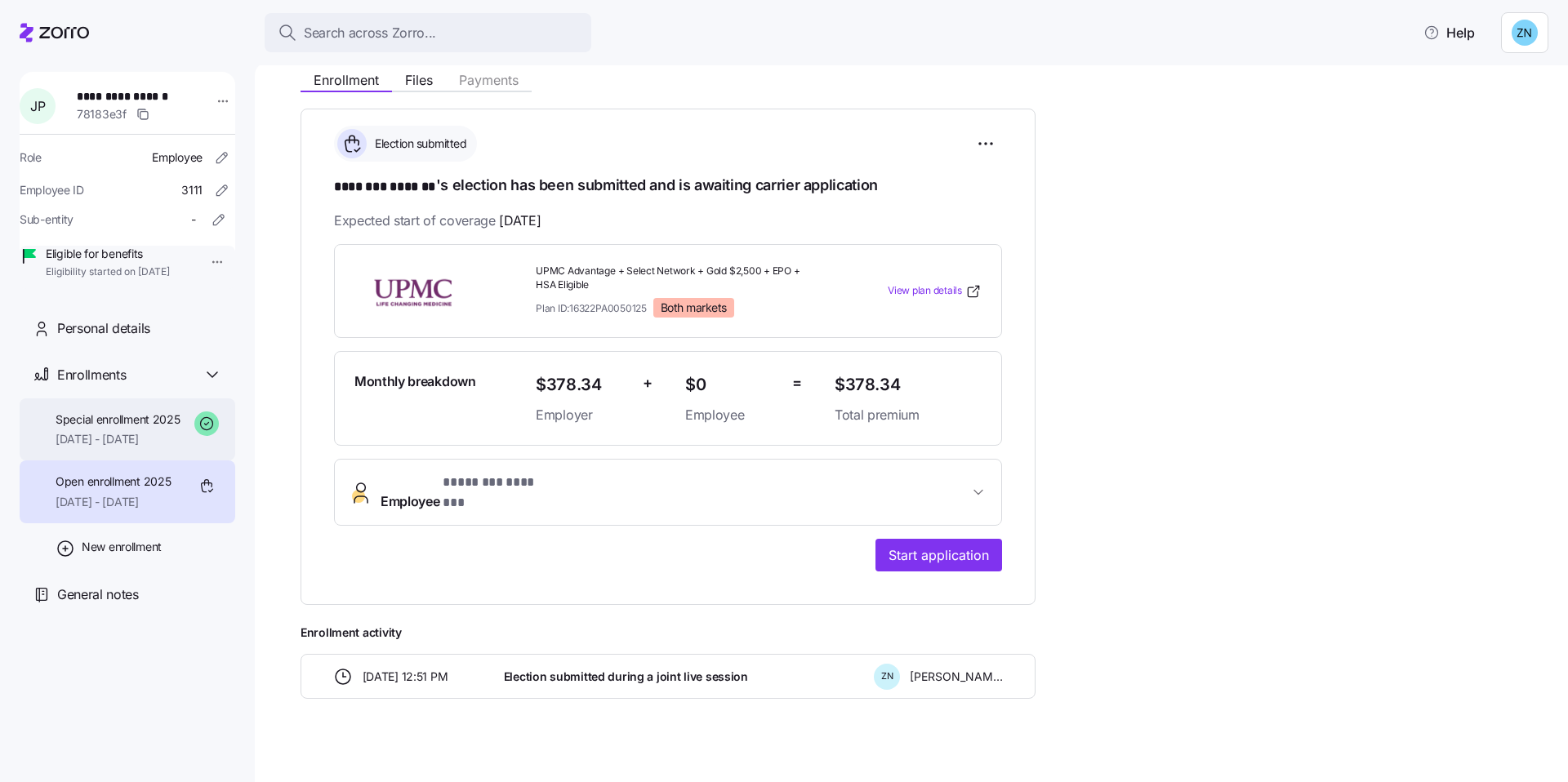
click at [146, 448] on span "02/01/2025 - 12/31/2025" at bounding box center [118, 439] width 125 height 16
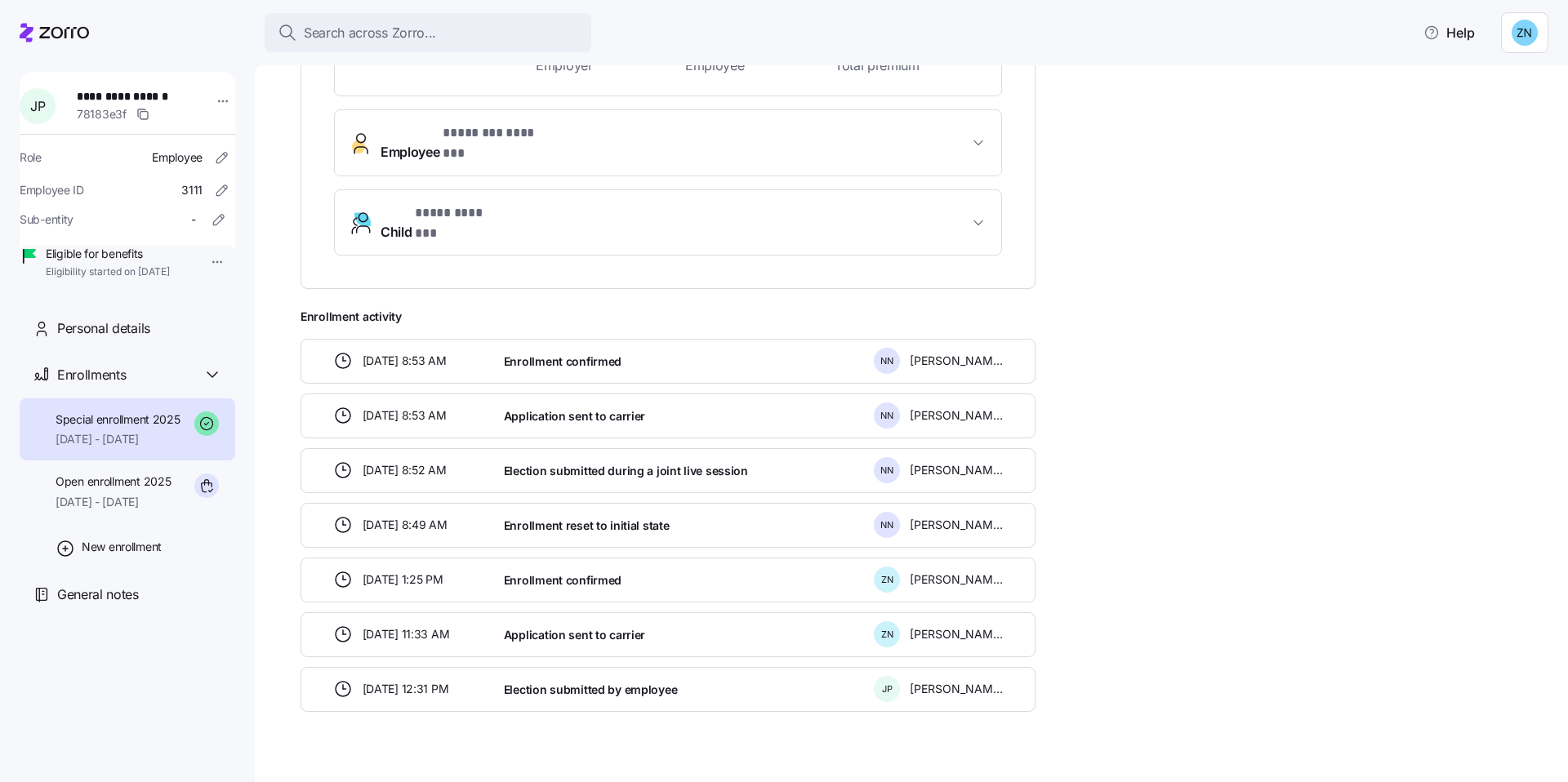
click at [388, 681] on span "11/29/2024 12:31 PM" at bounding box center [406, 689] width 86 height 16
click at [705, 730] on div "**********" at bounding box center [923, 168] width 1245 height 1244
click at [822, 673] on div "Election submitted by employee" at bounding box center [682, 690] width 370 height 34
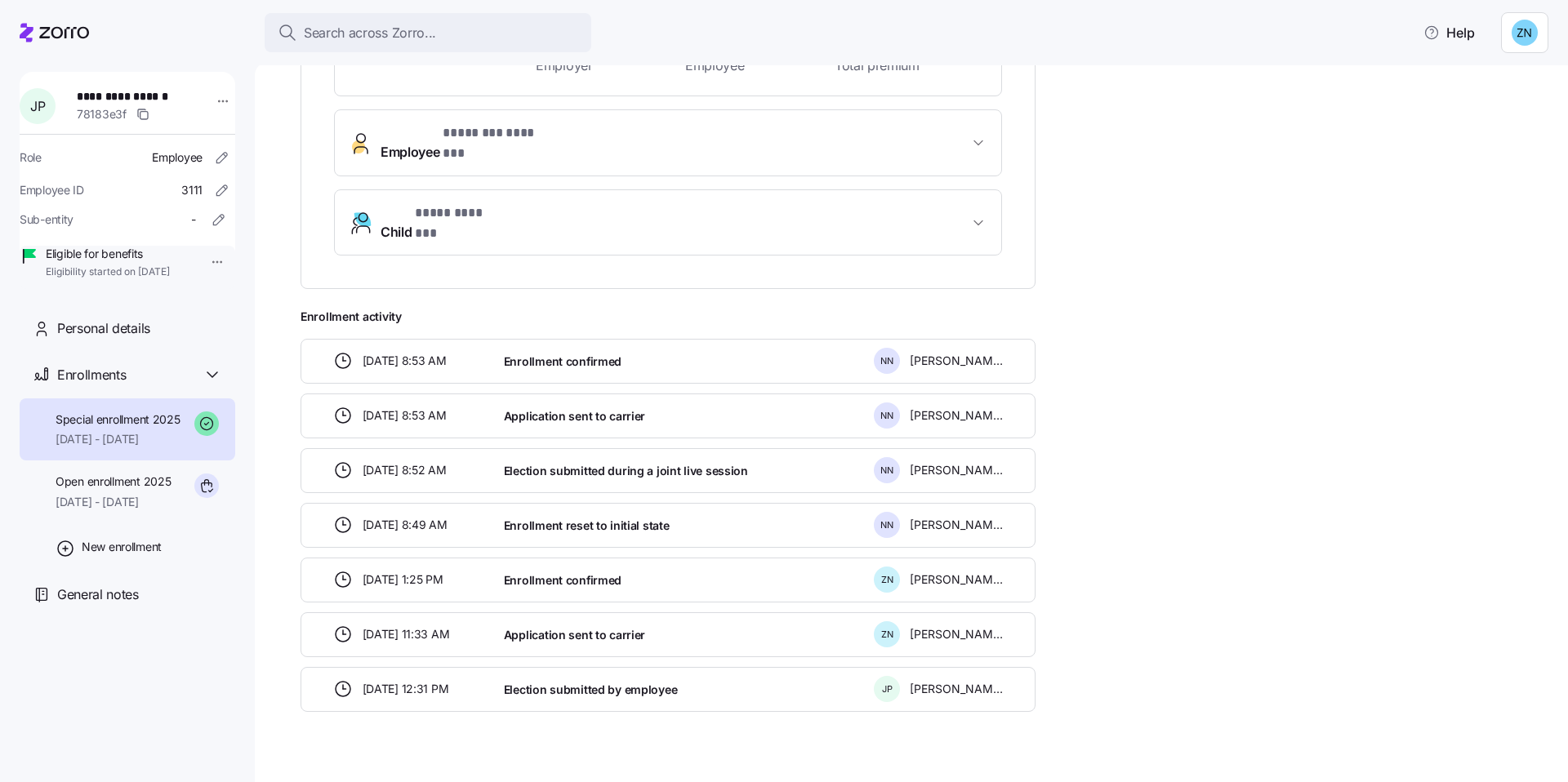
click at [822, 673] on div "Election submitted by employee" at bounding box center [682, 690] width 370 height 34
click at [655, 514] on div "01/14/2025 8:49 AM Enrollment reset to initial state N N Nick Novelli" at bounding box center [668, 525] width 735 height 45
click at [654, 514] on div "01/14/2025 8:49 AM Enrollment reset to initial state N N Nick Novelli" at bounding box center [668, 525] width 735 height 45
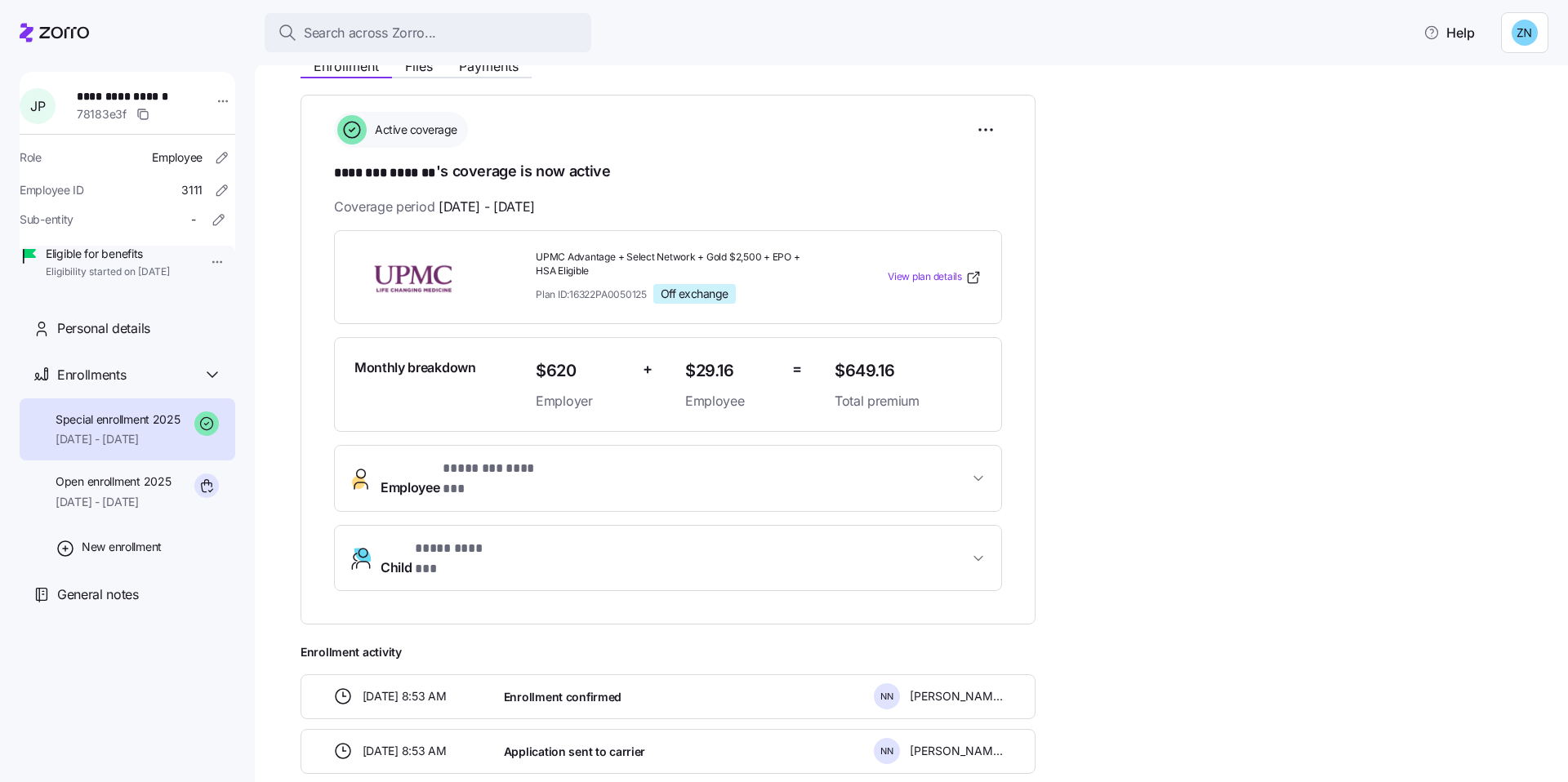
click at [639, 525] on button "Child * **** ******* *" at bounding box center [667, 558] width 666 height 66
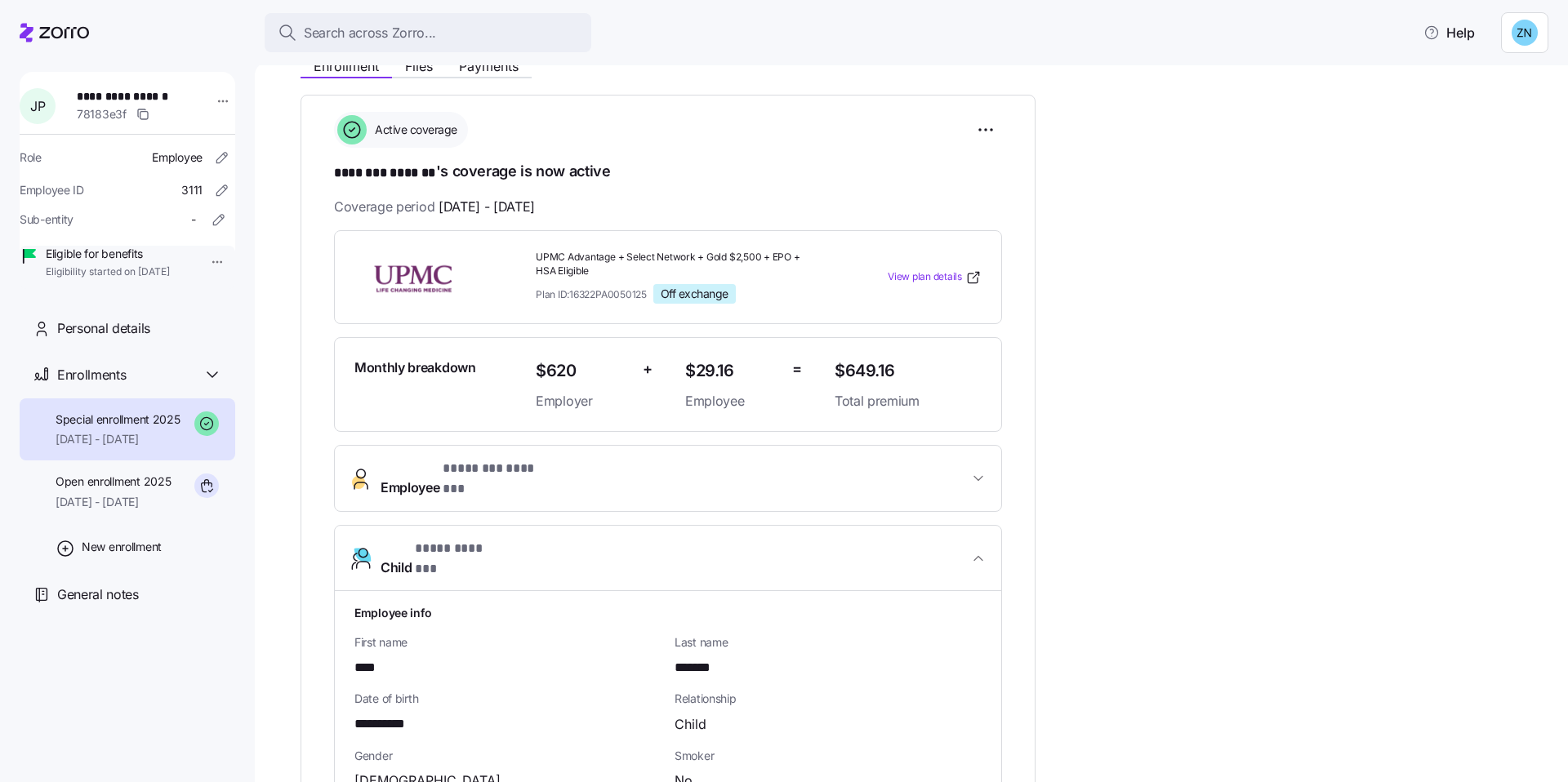
click at [640, 525] on button "Child * **** ******* *" at bounding box center [667, 558] width 666 height 67
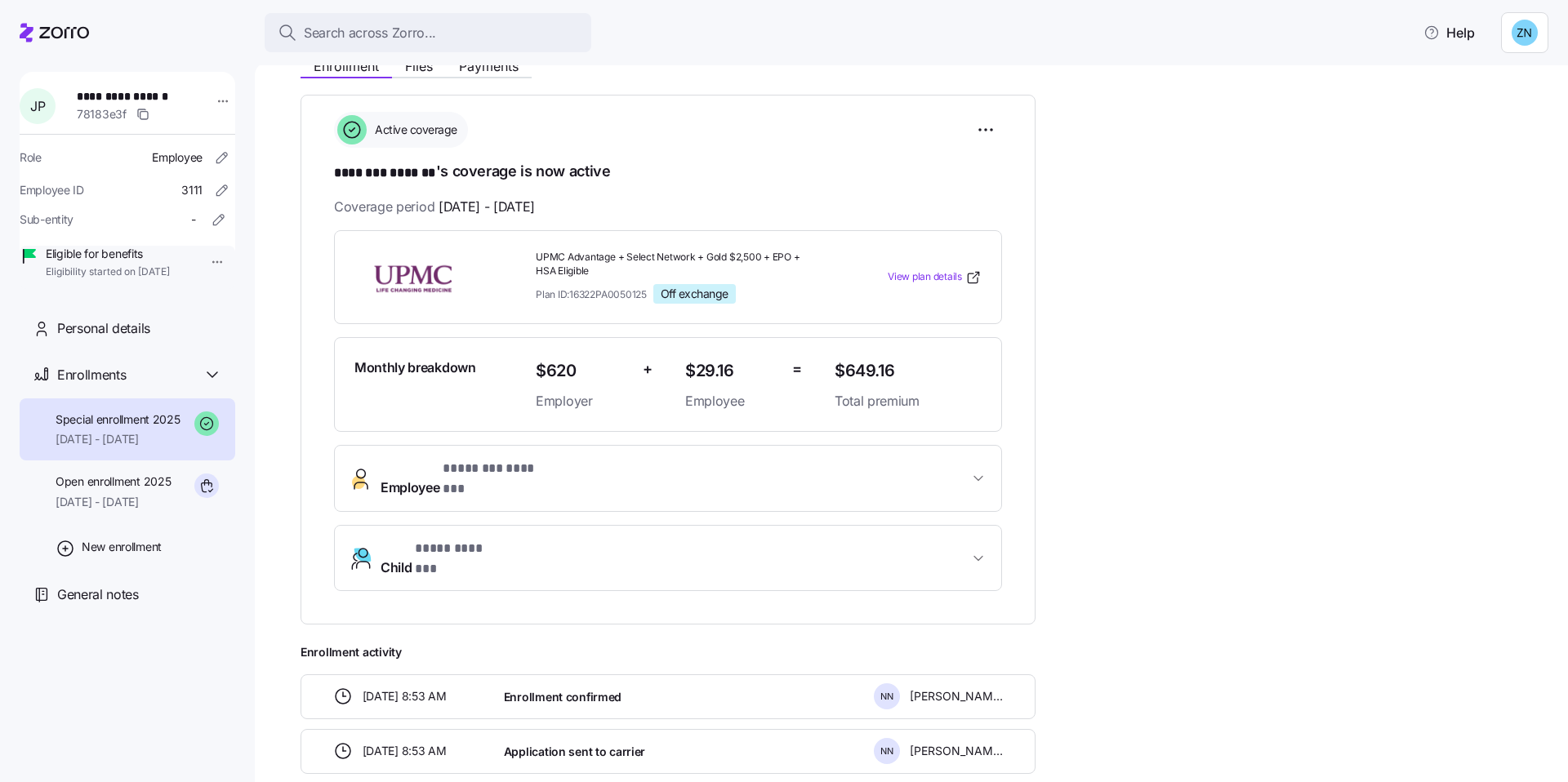
click at [633, 466] on span "Employee * ******** ******* *" at bounding box center [674, 478] width 588 height 39
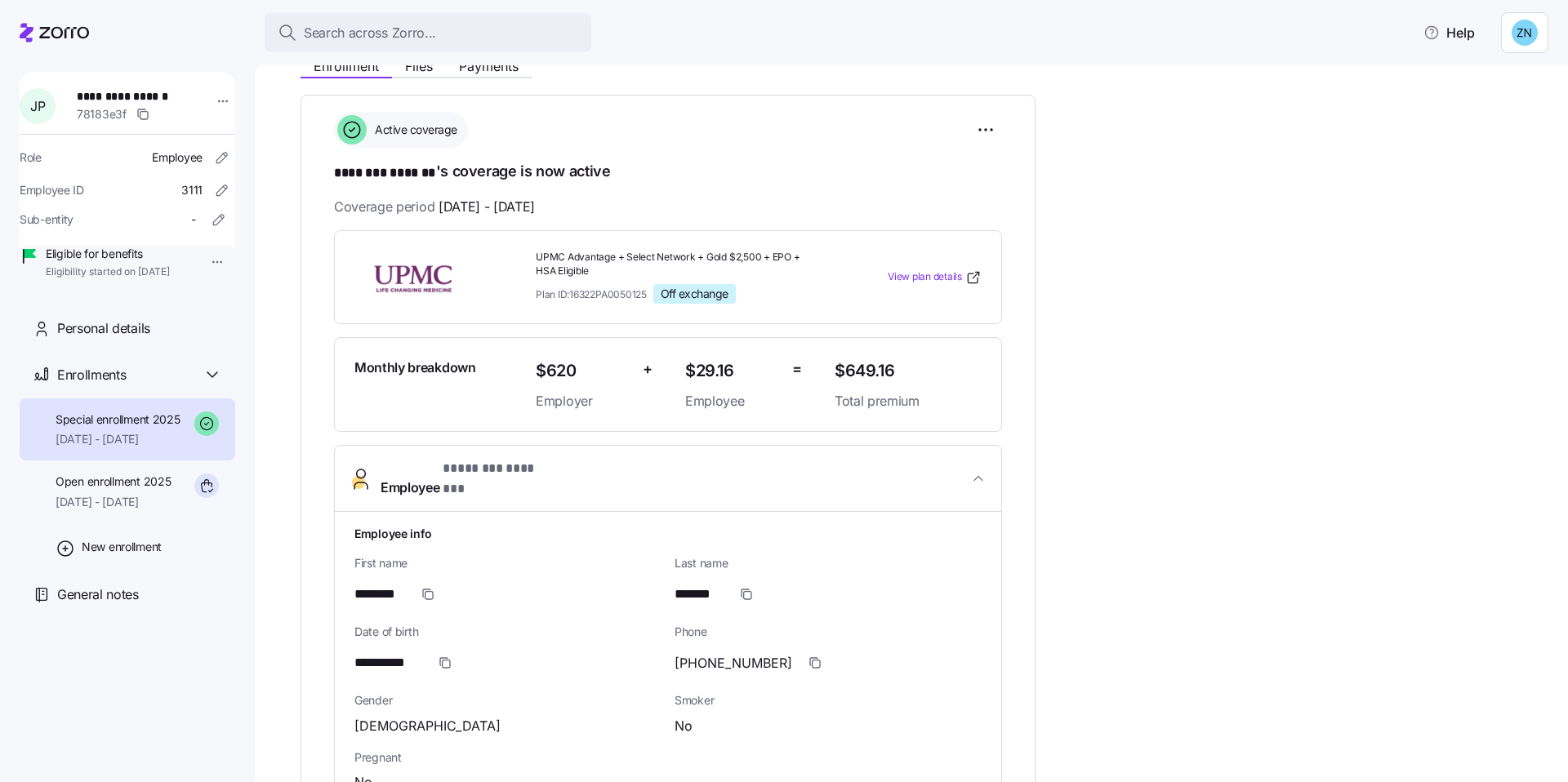
click at [633, 466] on span "Employee * ******** ******* *" at bounding box center [674, 478] width 588 height 39
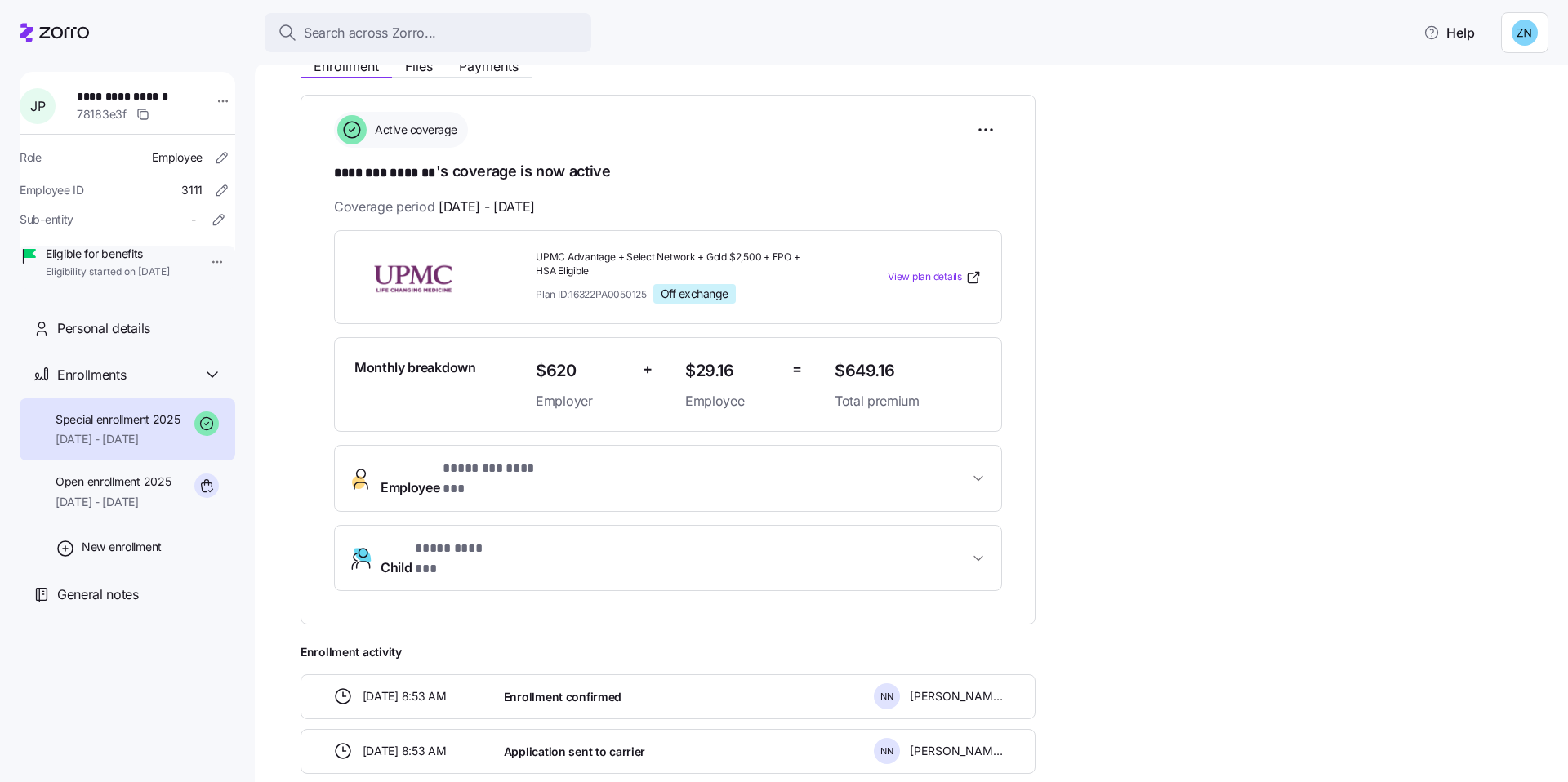
click at [1265, 539] on div "**********" at bounding box center [923, 548] width 1245 height 998
click at [124, 490] on span "Open enrollment 2025" at bounding box center [112, 481] width 115 height 16
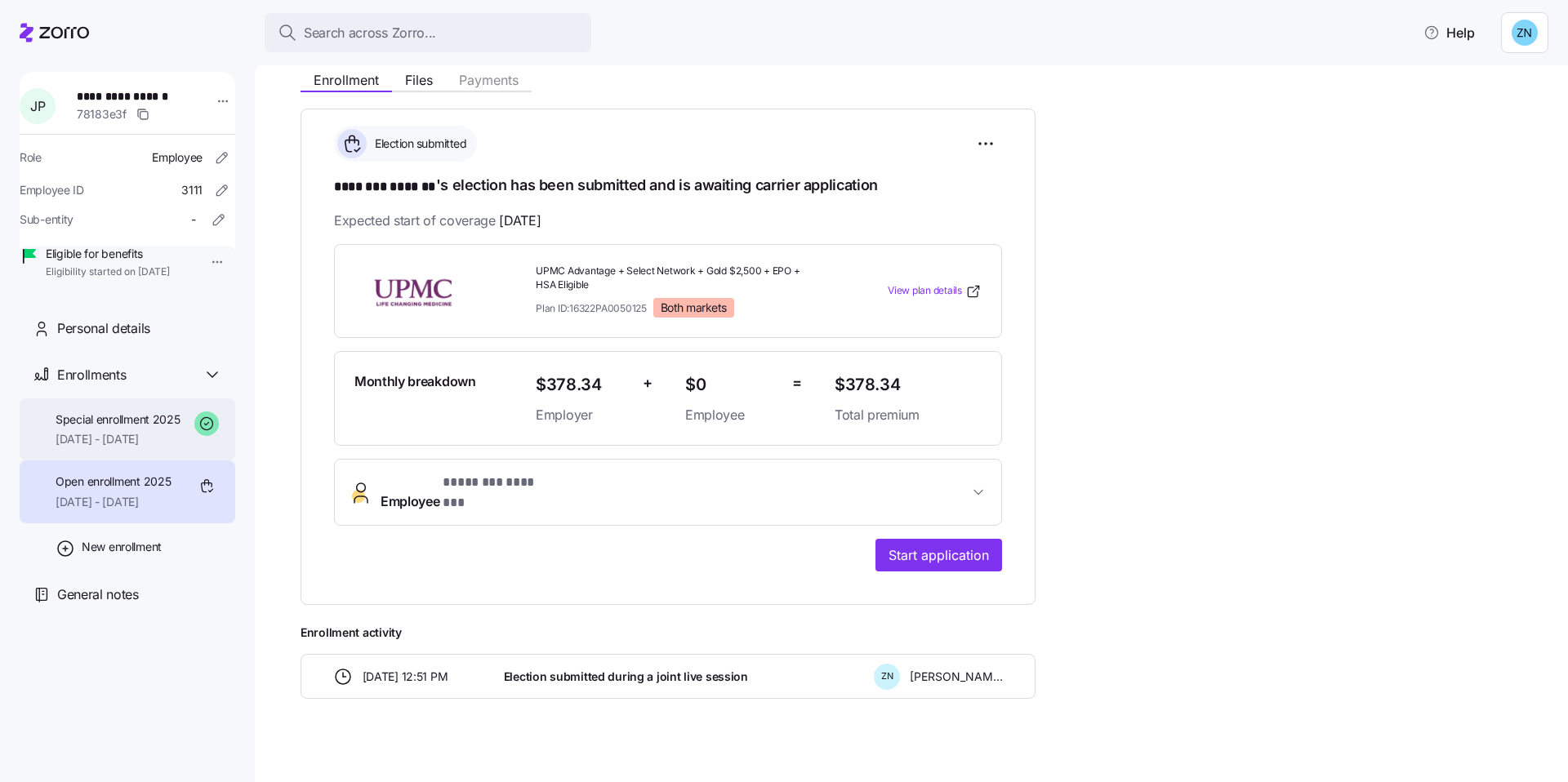
click at [141, 428] on span "Special enrollment 2025" at bounding box center [118, 419] width 125 height 16
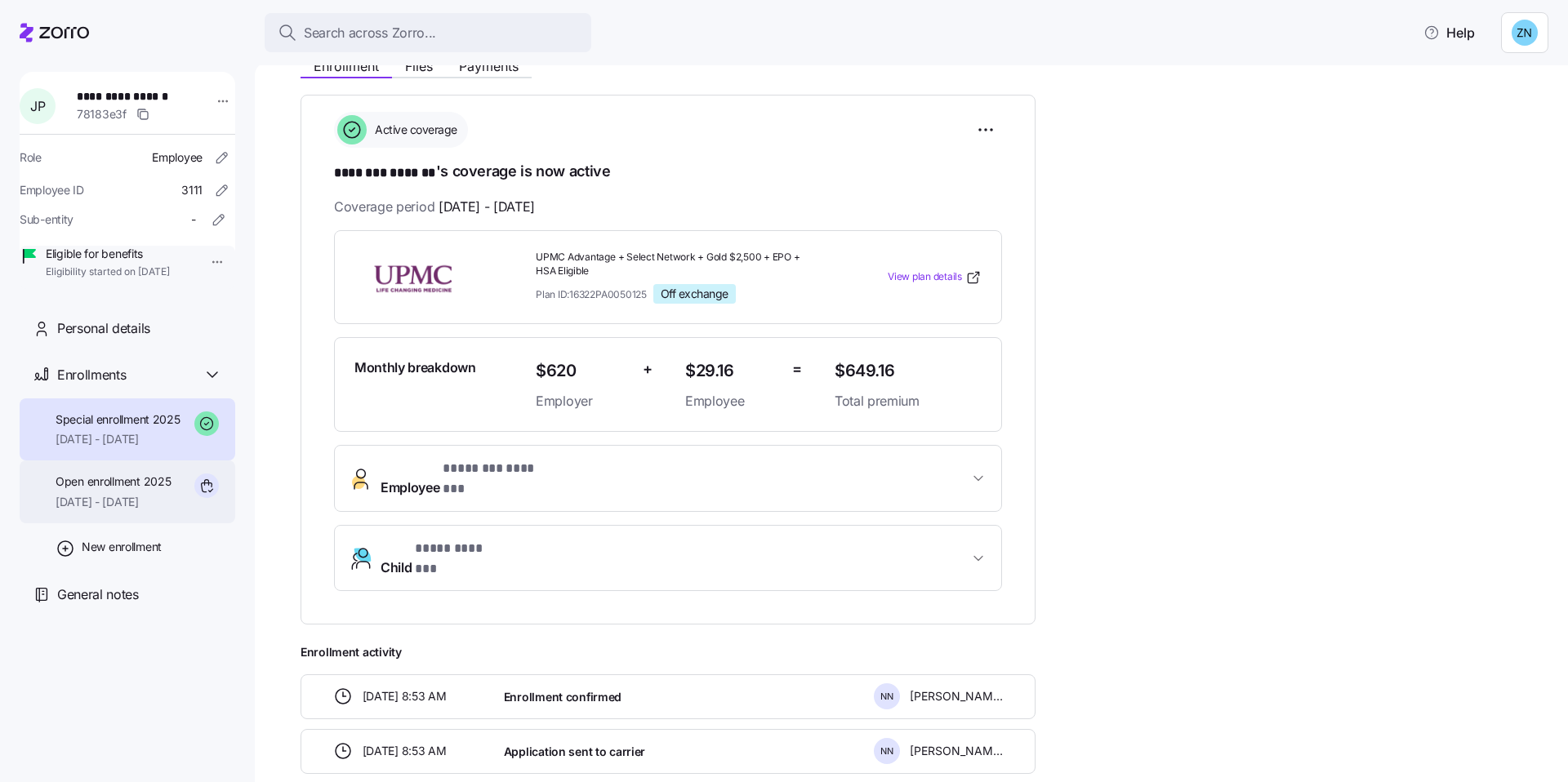
click at [136, 490] on span "Open enrollment 2025" at bounding box center [112, 481] width 115 height 16
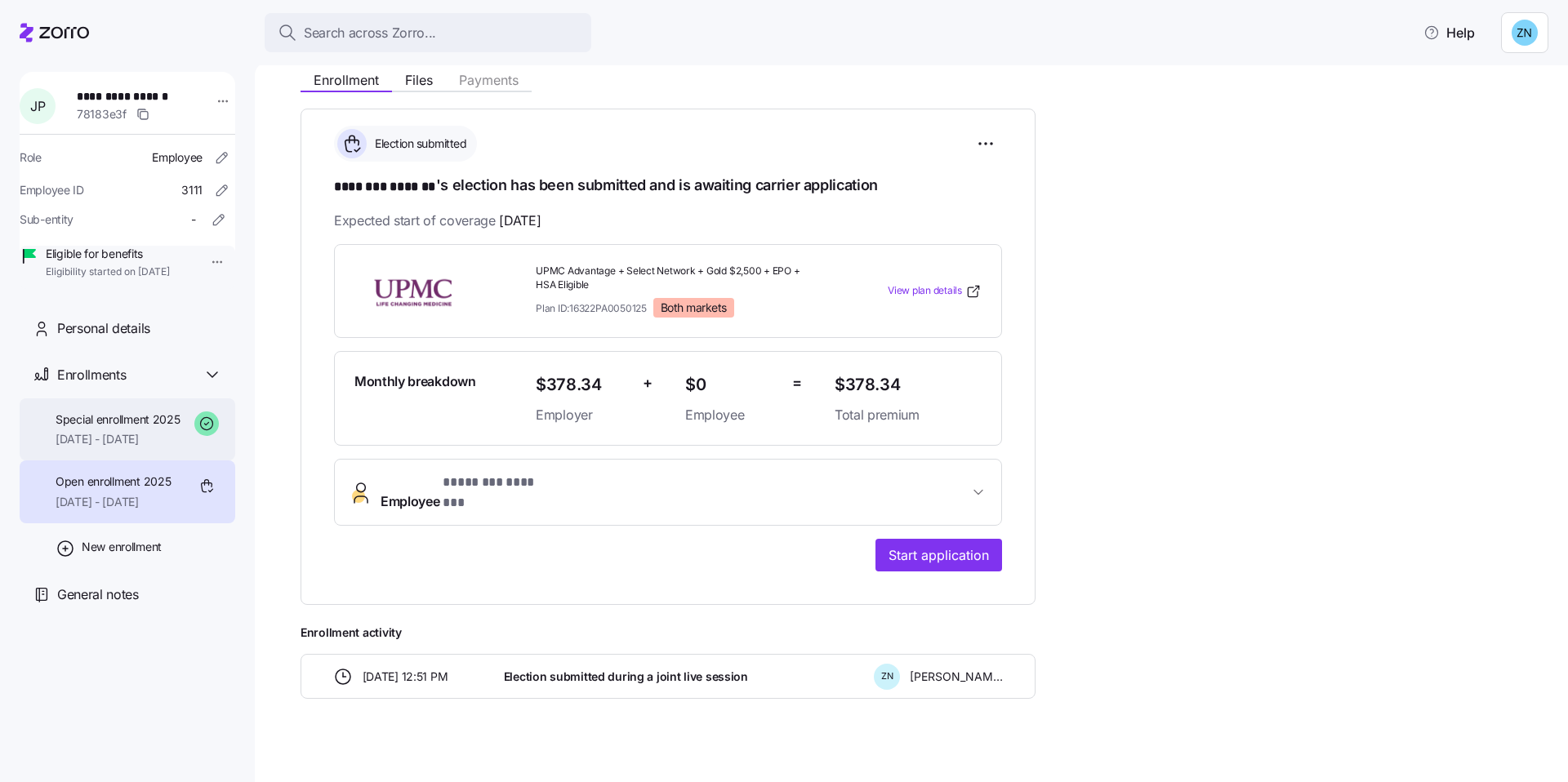
click at [126, 448] on span "02/01/2025 - 12/31/2025" at bounding box center [118, 439] width 125 height 16
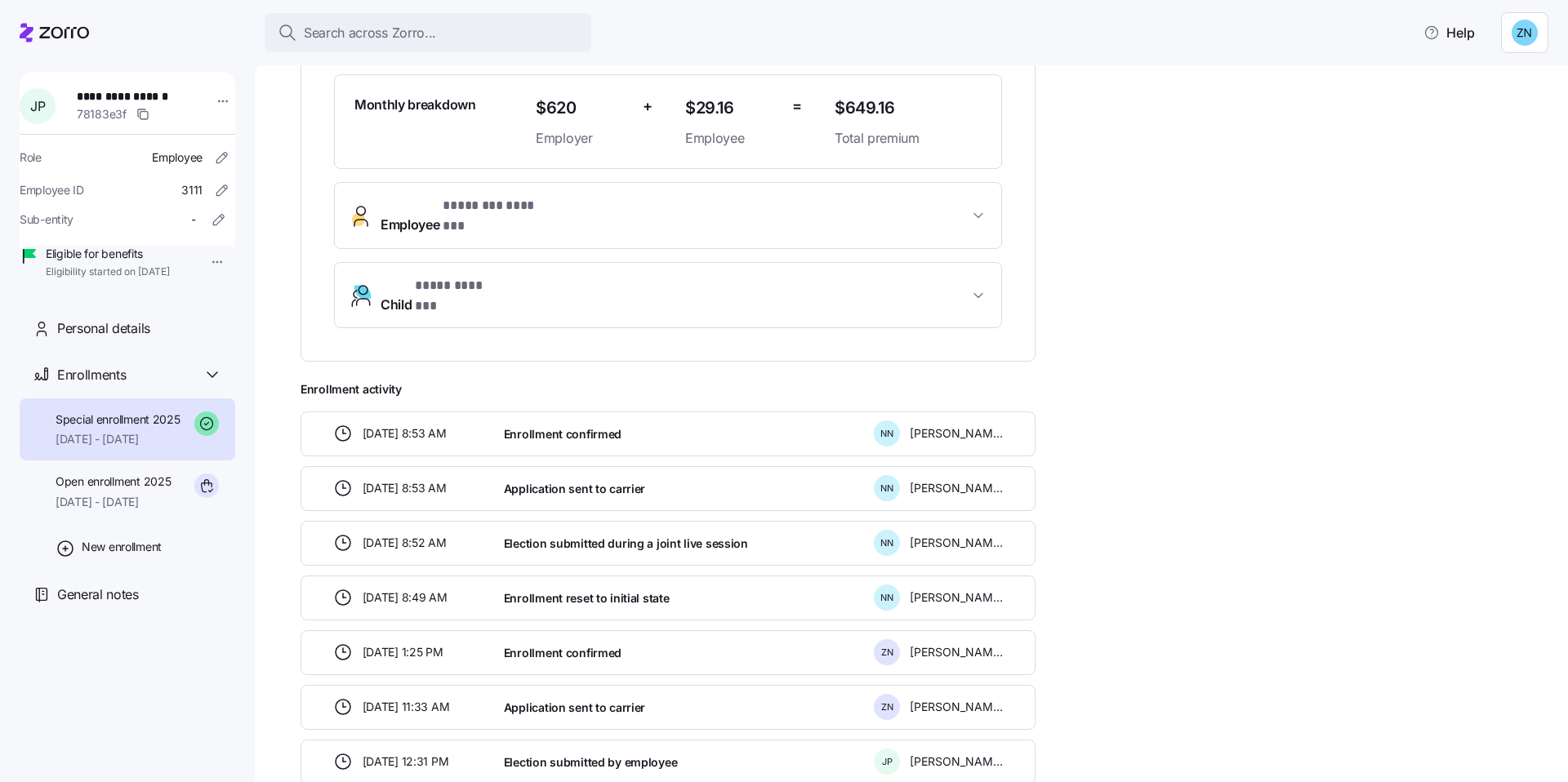
scroll to position [542, 0]
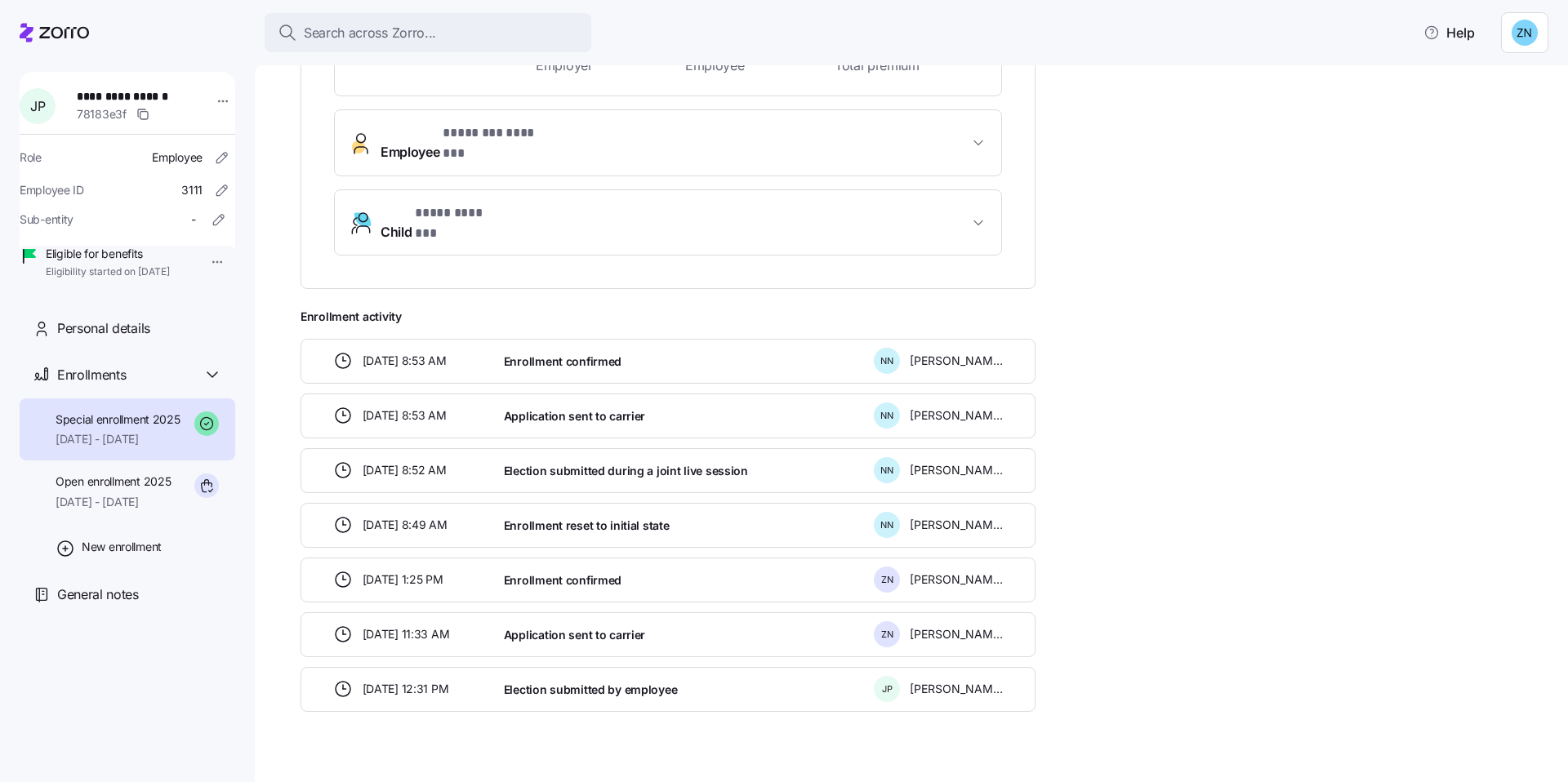
click at [742, 620] on div "12/02/2024 11:33 AM Application sent to carrier Z N Zachary Novelli" at bounding box center [668, 635] width 735 height 45
click at [607, 682] on span "Election submitted by employee" at bounding box center [590, 690] width 174 height 16
click at [558, 627] on span "Application sent to carrier" at bounding box center [574, 635] width 141 height 16
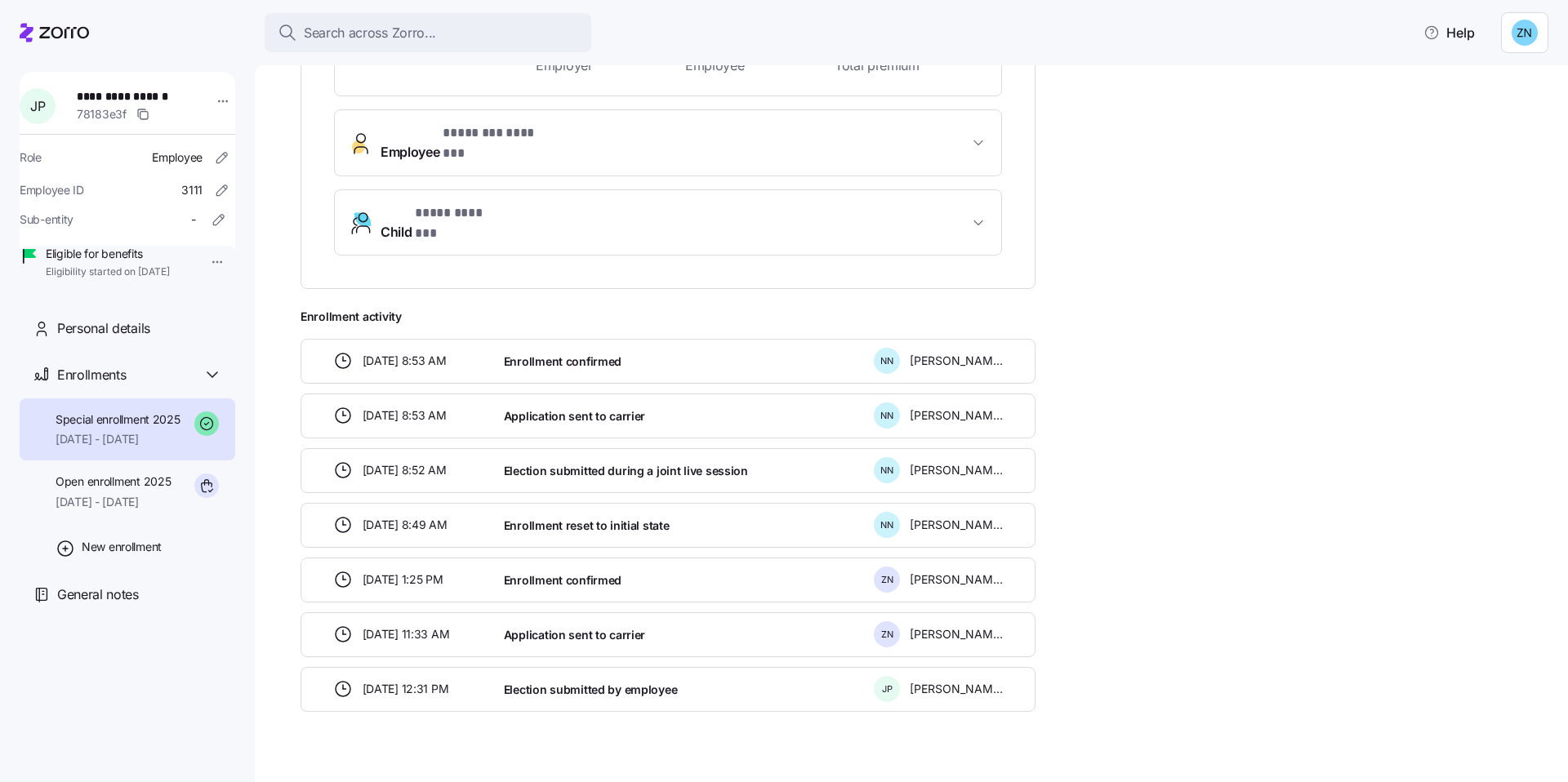
click at [354, 563] on div "12/30/2024 1:25 PM" at bounding box center [411, 580] width 170 height 33
